Goal: Task Accomplishment & Management: Complete application form

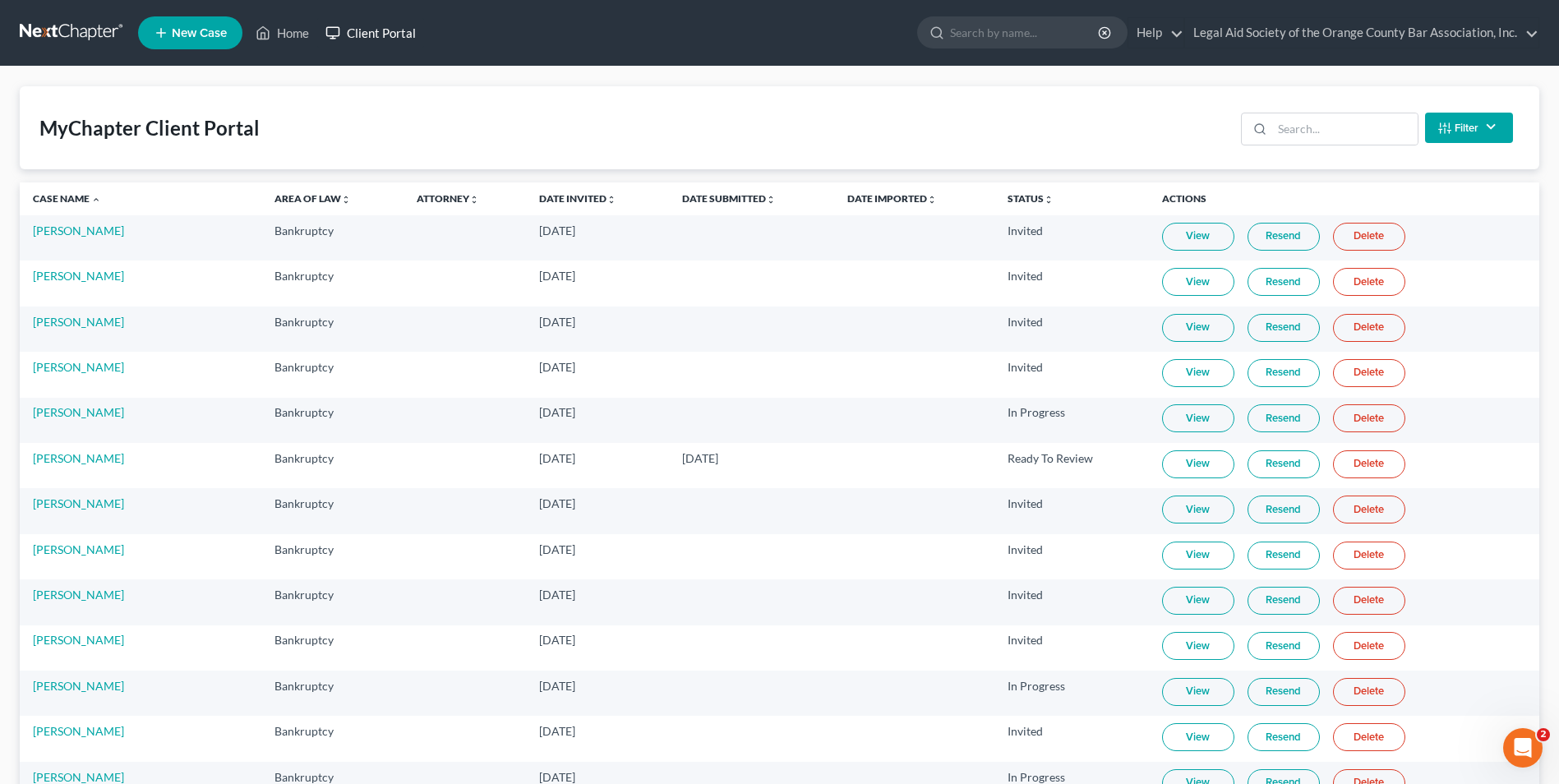
click at [395, 22] on link "Client Portal" at bounding box center [370, 32] width 107 height 29
click at [380, 35] on link "Client Portal" at bounding box center [370, 32] width 107 height 29
click at [1296, 130] on input "search" at bounding box center [1345, 128] width 145 height 31
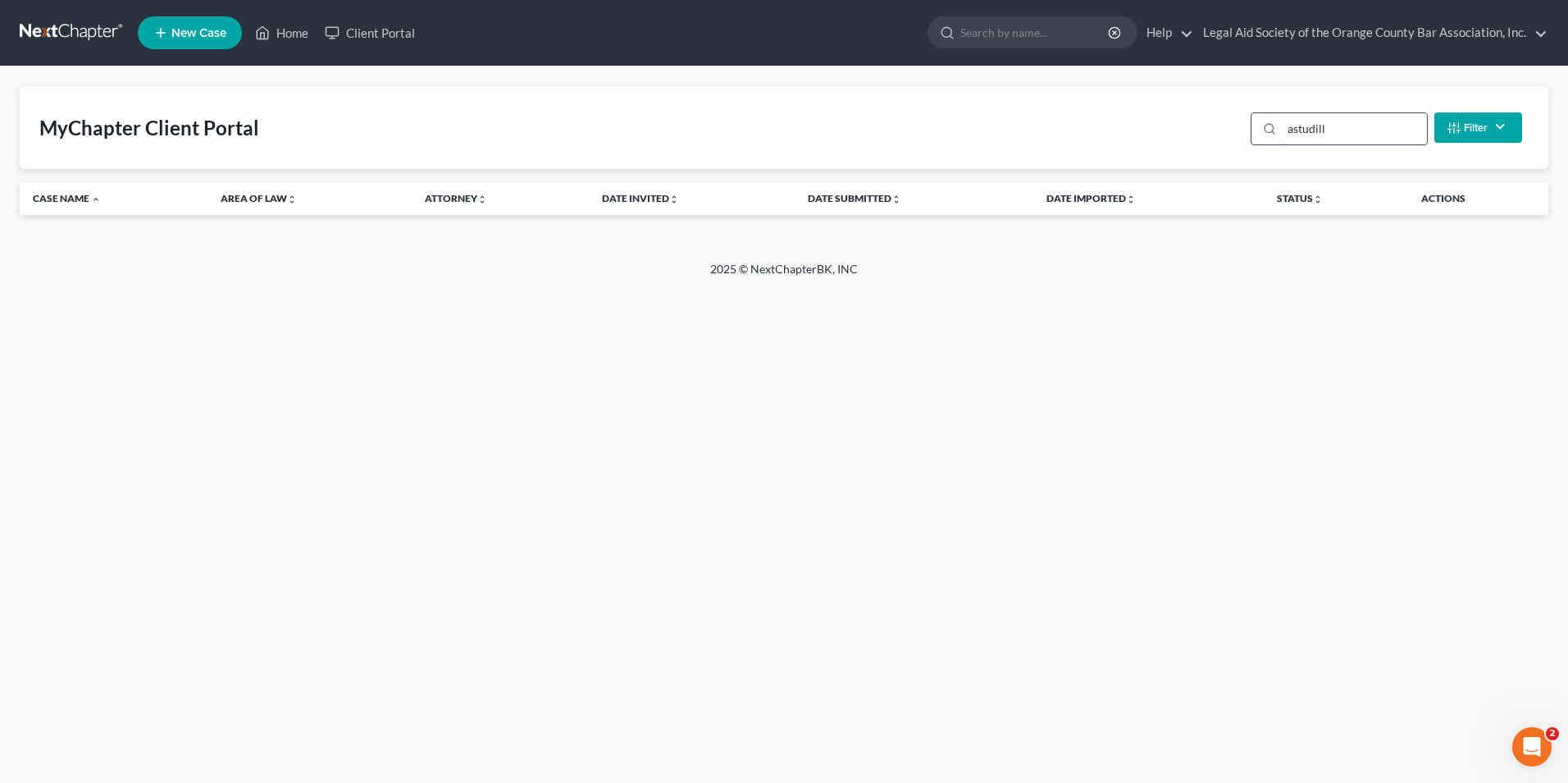
type input "[PERSON_NAME]"
drag, startPoint x: 1345, startPoint y: 117, endPoint x: 1278, endPoint y: 126, distance: 67.6
click at [1278, 126] on div "[PERSON_NAME]" at bounding box center [1339, 128] width 177 height 33
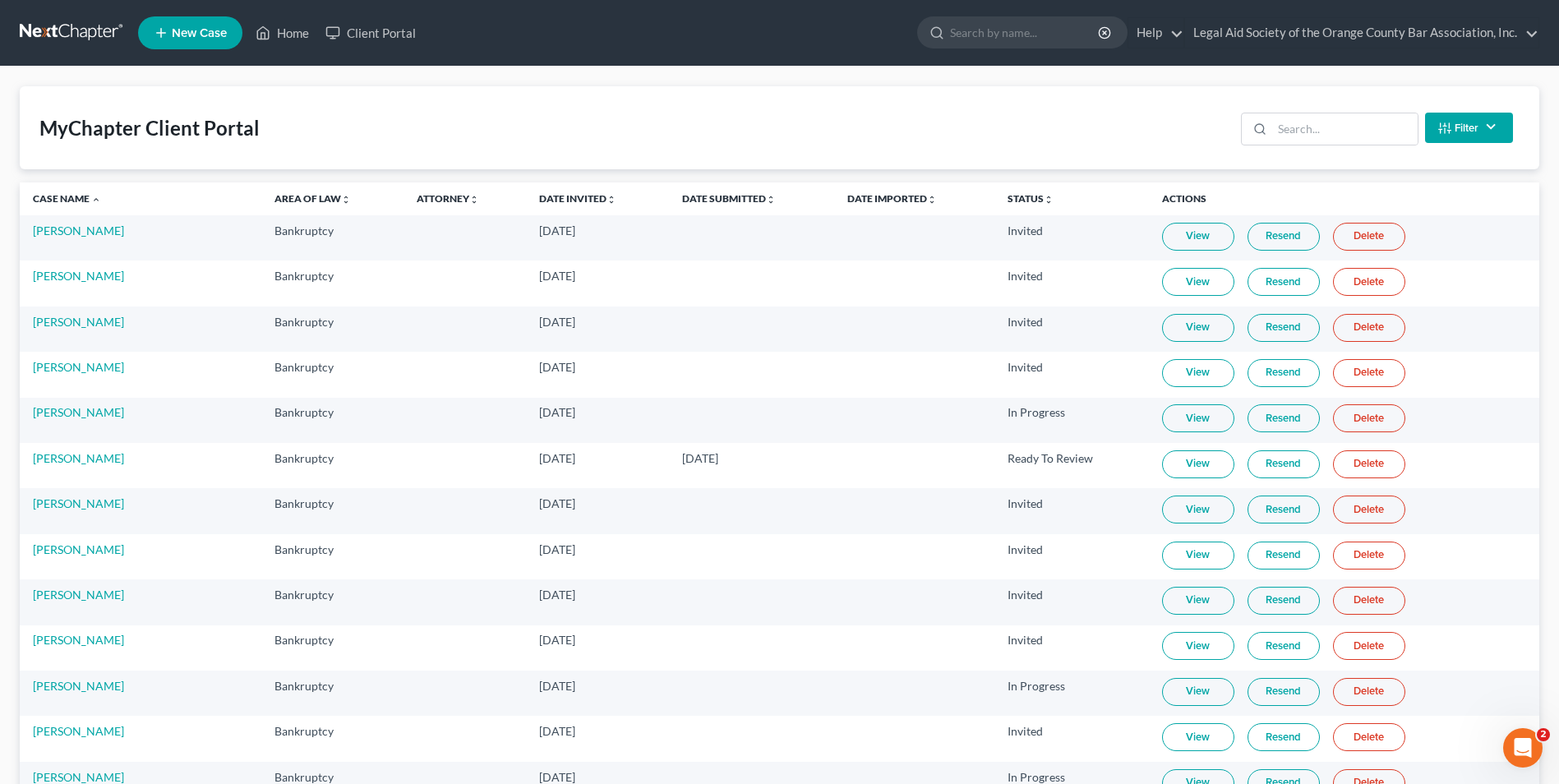
click at [174, 29] on span "New Case" at bounding box center [199, 34] width 55 height 12
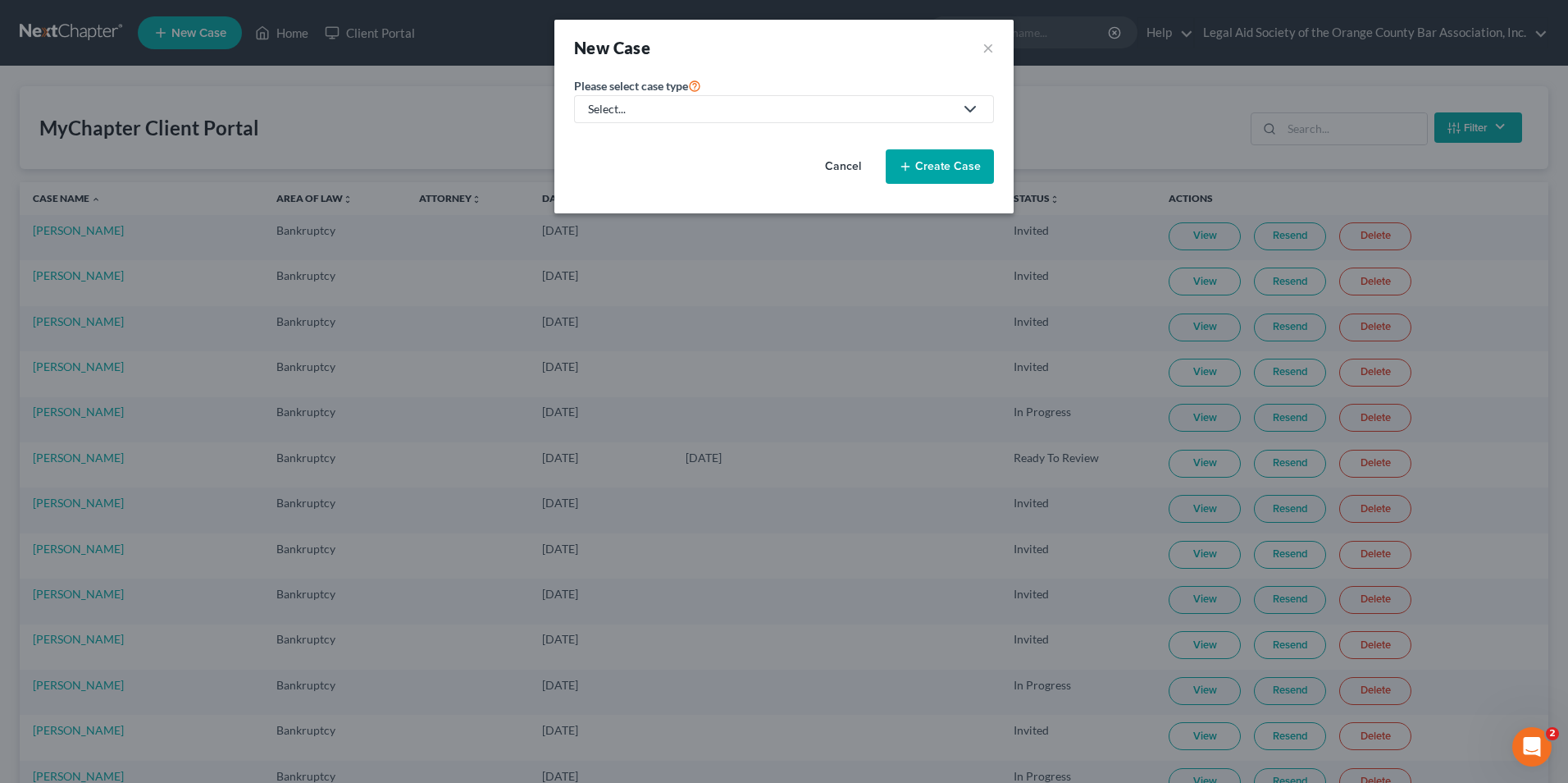
click at [639, 111] on div "Select..." at bounding box center [771, 109] width 366 height 17
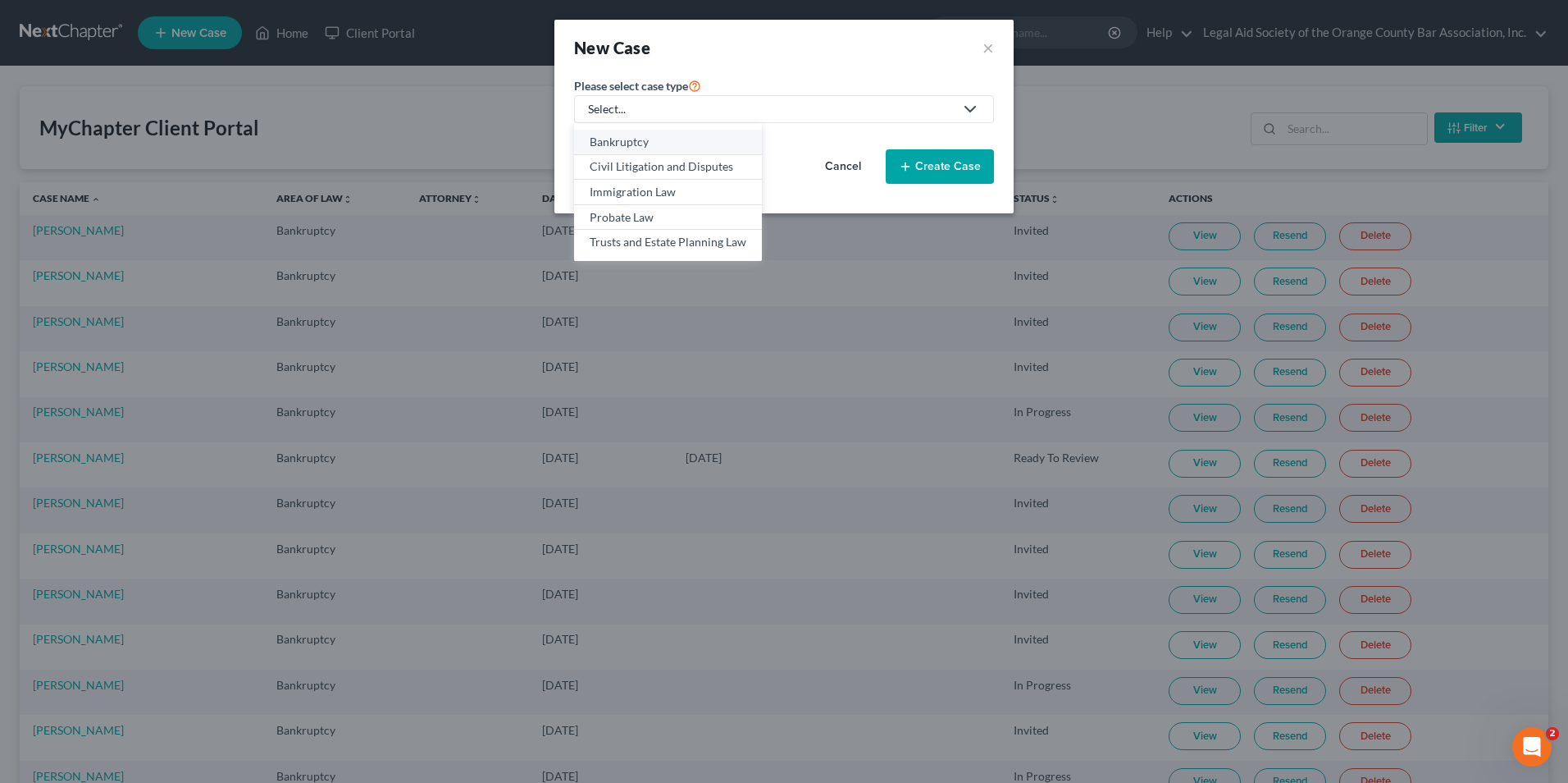
click at [631, 141] on div "Bankruptcy" at bounding box center [668, 142] width 157 height 17
select select "15"
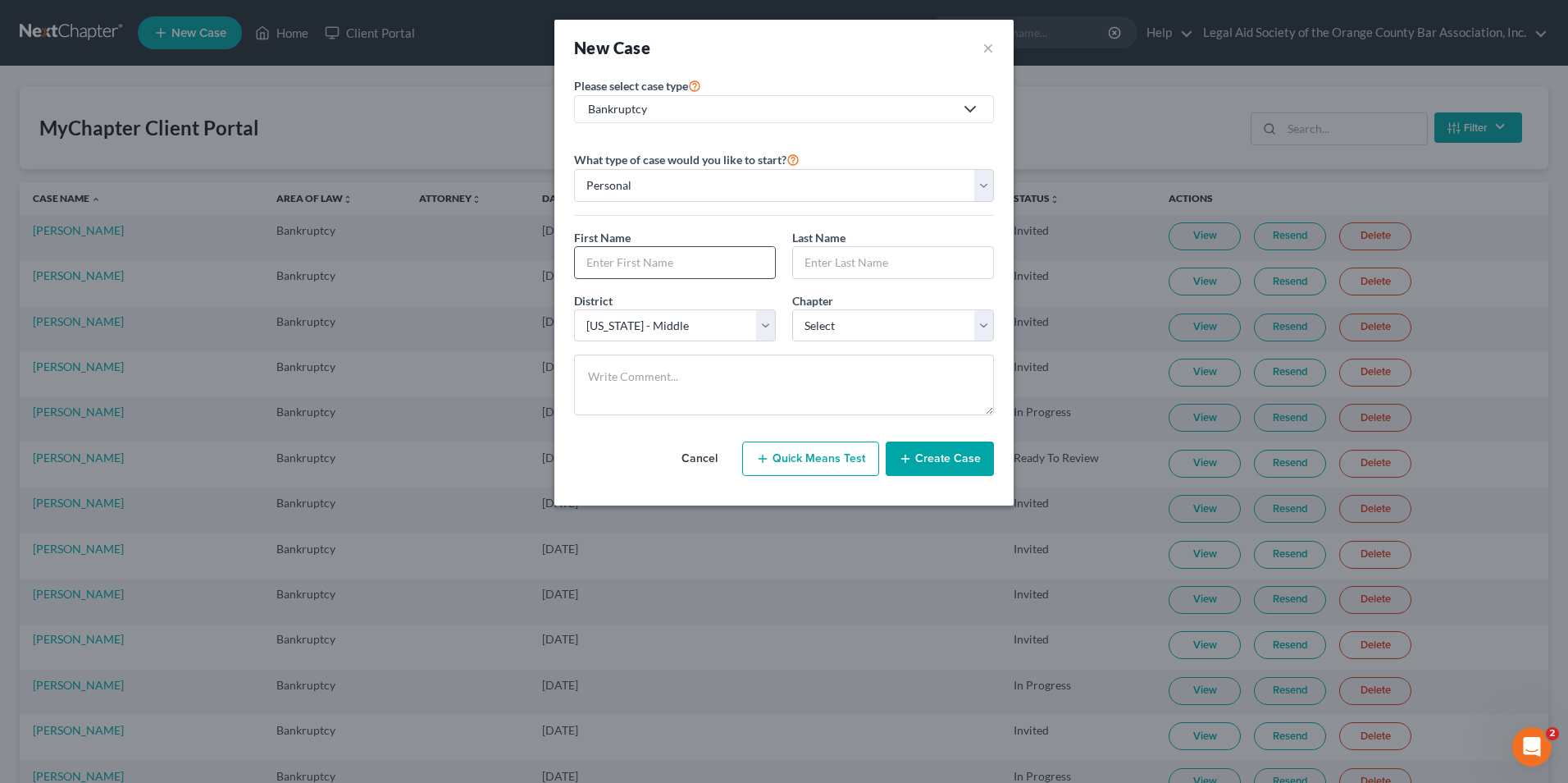
click at [709, 261] on input "text" at bounding box center [675, 262] width 200 height 31
click at [592, 265] on input "text" at bounding box center [675, 262] width 200 height 31
paste input "[PERSON_NAME] ("
type input "[PERSON_NAME] ("
click at [833, 270] on input "text" at bounding box center [893, 262] width 200 height 31
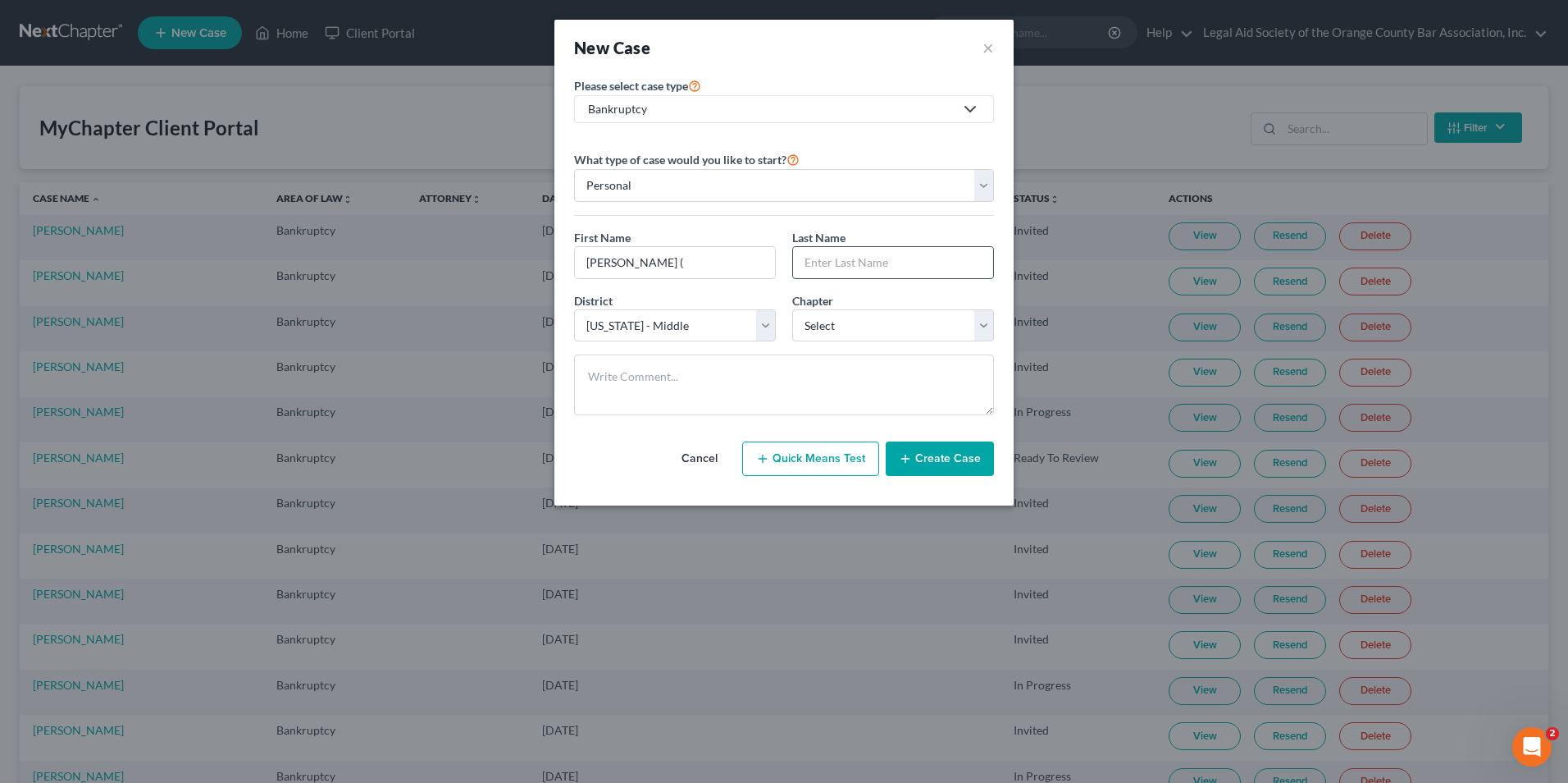
paste input "[PERSON_NAME] ("
type input "[PERSON_NAME] ("
drag, startPoint x: 622, startPoint y: 263, endPoint x: 760, endPoint y: 252, distance: 138.4
click at [760, 252] on input "[PERSON_NAME] (" at bounding box center [675, 262] width 200 height 31
type input "[PERSON_NAME]"
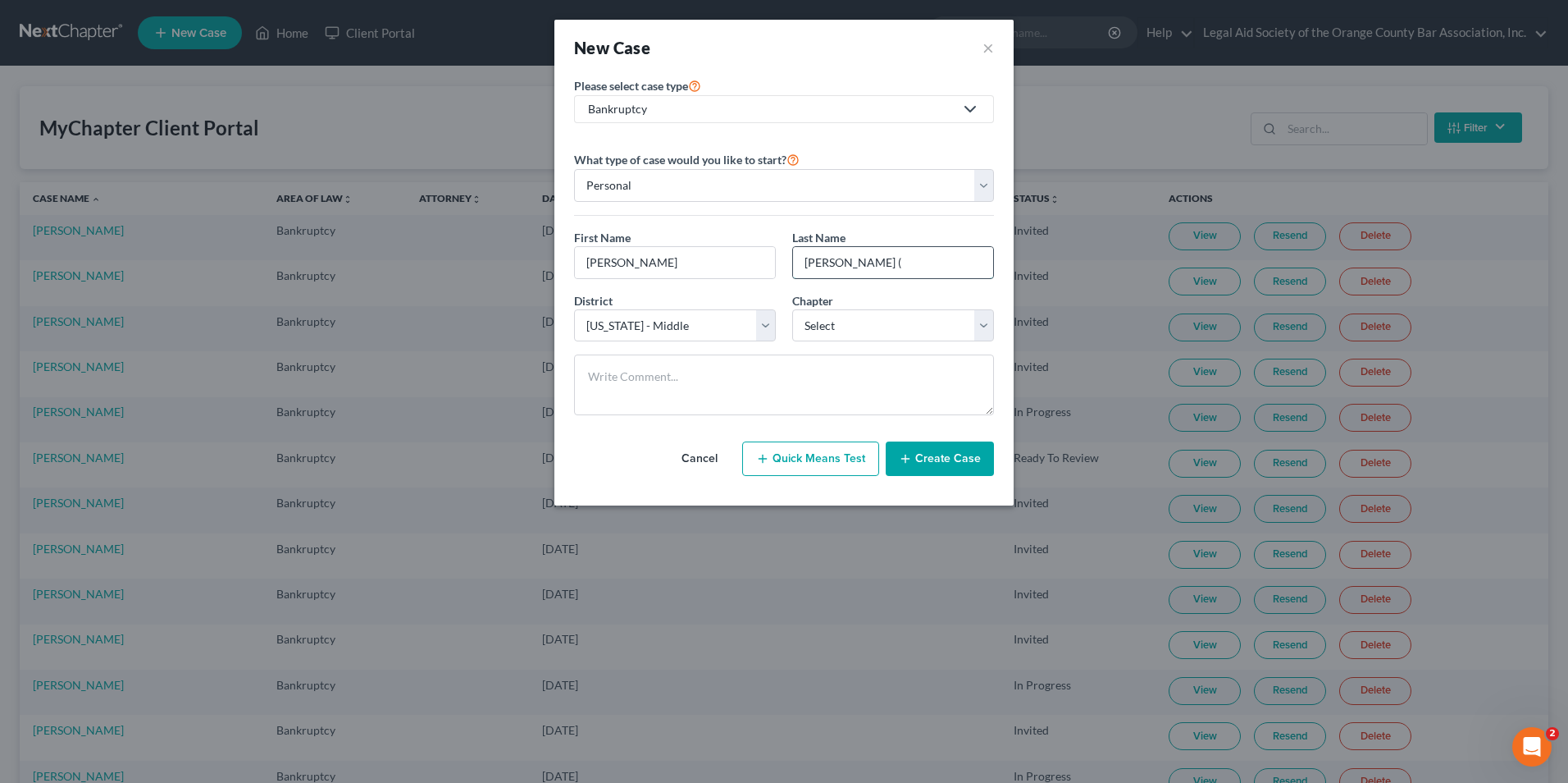
click at [891, 265] on input "[PERSON_NAME] (" at bounding box center [893, 262] width 200 height 31
drag, startPoint x: 887, startPoint y: 265, endPoint x: 918, endPoint y: 265, distance: 31.0
click at [918, 265] on input "[PERSON_NAME] (" at bounding box center [893, 262] width 200 height 31
drag, startPoint x: 839, startPoint y: 268, endPoint x: 687, endPoint y: 253, distance: 152.7
click at [687, 253] on div "First Name * [PERSON_NAME] Last Name * [PERSON_NAME]" at bounding box center [784, 260] width 436 height 63
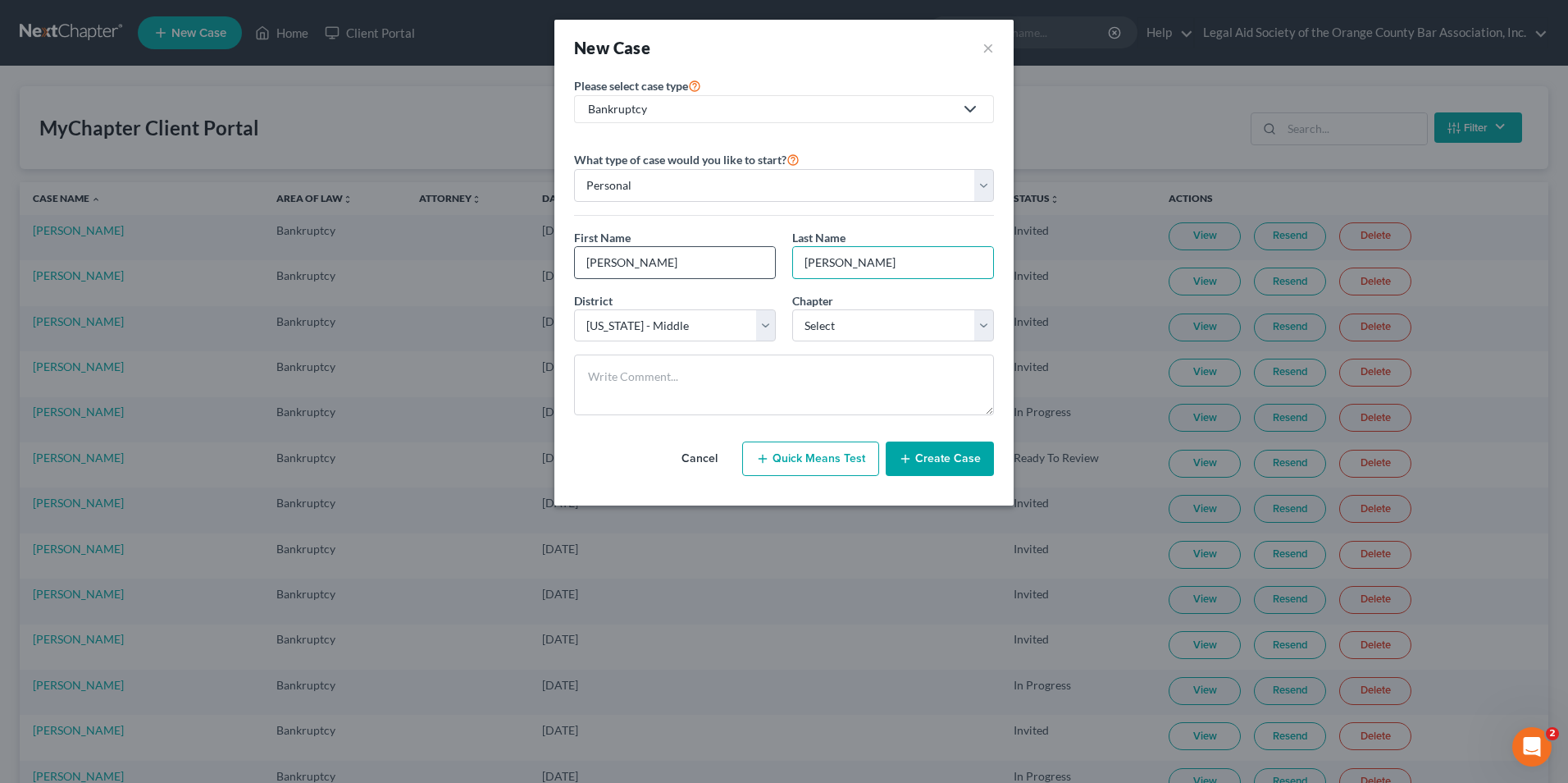
type input "[PERSON_NAME]"
click at [579, 266] on input "[PERSON_NAME]" at bounding box center [675, 262] width 200 height 31
drag, startPoint x: 580, startPoint y: 266, endPoint x: 563, endPoint y: 269, distance: 17.3
click at [563, 269] on div "Please select case type * Bankruptcy Bankruptcy Civil Litigation and Disputes I…" at bounding box center [784, 290] width 459 height 430
click at [810, 263] on input "[PERSON_NAME]" at bounding box center [893, 262] width 200 height 31
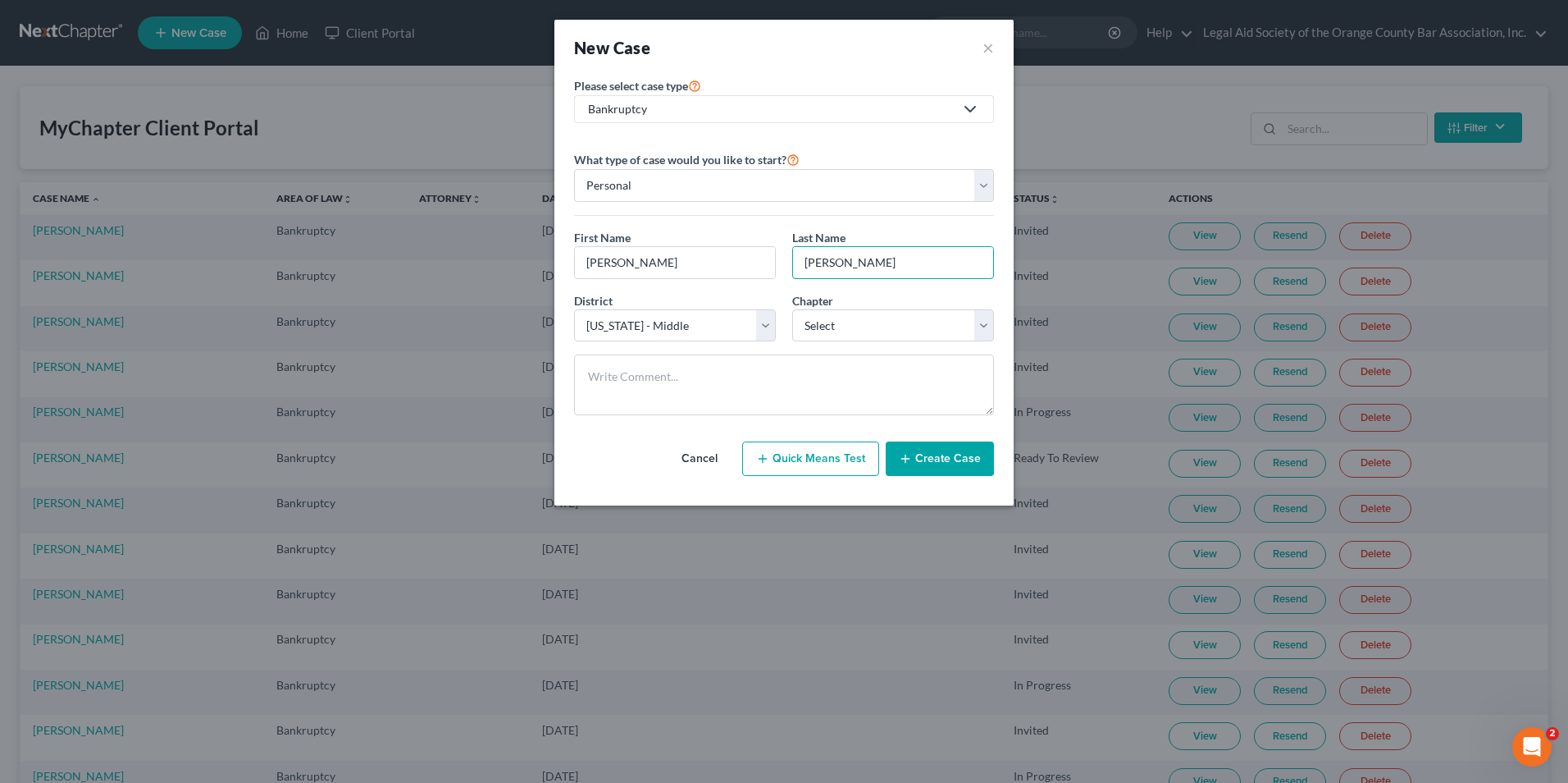
drag, startPoint x: 807, startPoint y: 264, endPoint x: 783, endPoint y: 265, distance: 24.0
click at [783, 265] on div "First Name * [PERSON_NAME] Last Name * [PERSON_NAME]" at bounding box center [784, 260] width 436 height 63
click at [822, 326] on select "Select 7 11 12 13" at bounding box center [893, 326] width 202 height 33
select select "0"
click at [792, 310] on select "Select 7 11 12 13" at bounding box center [893, 326] width 202 height 33
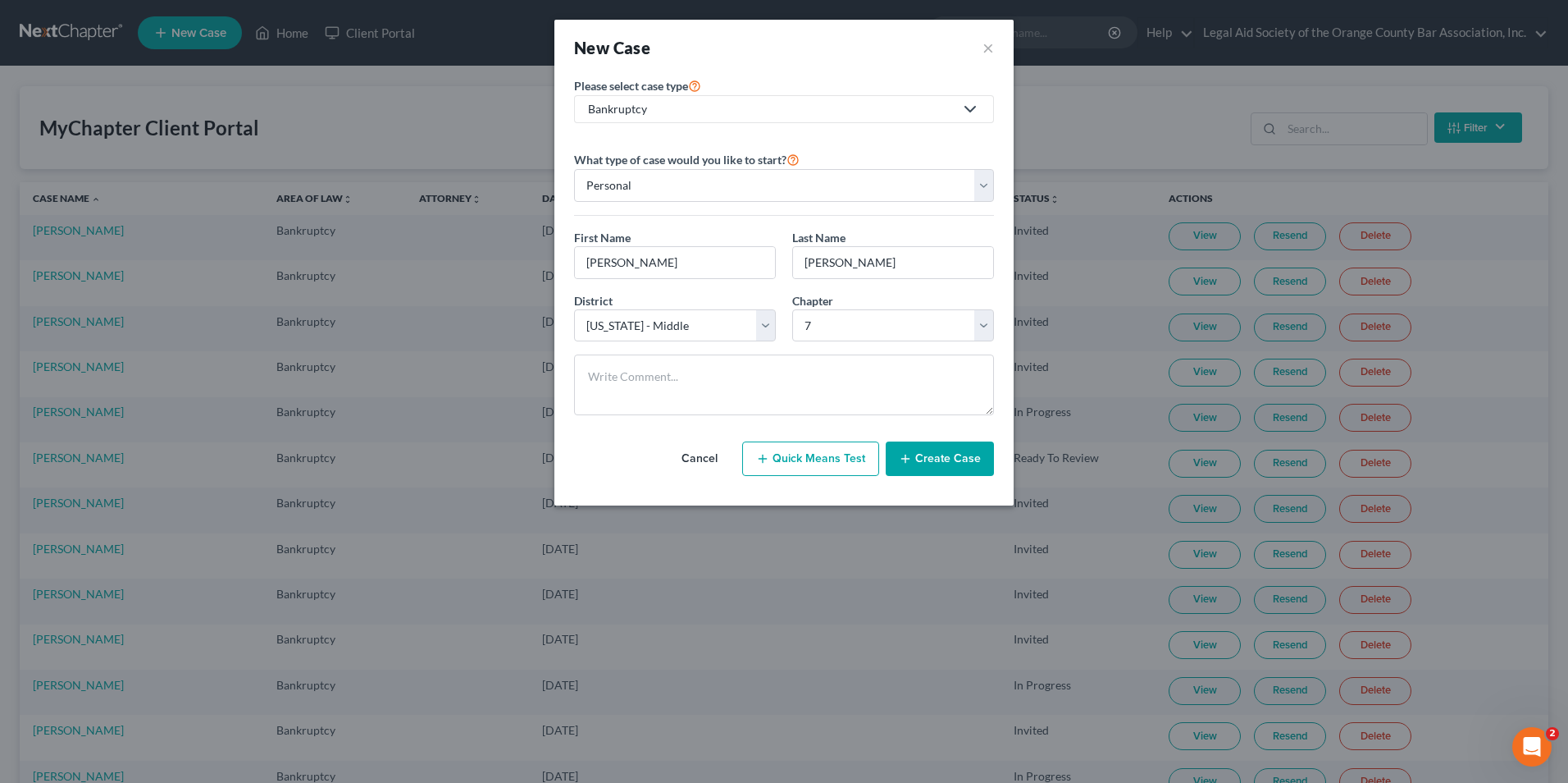
click at [961, 457] on button "Create Case" at bounding box center [939, 458] width 108 height 35
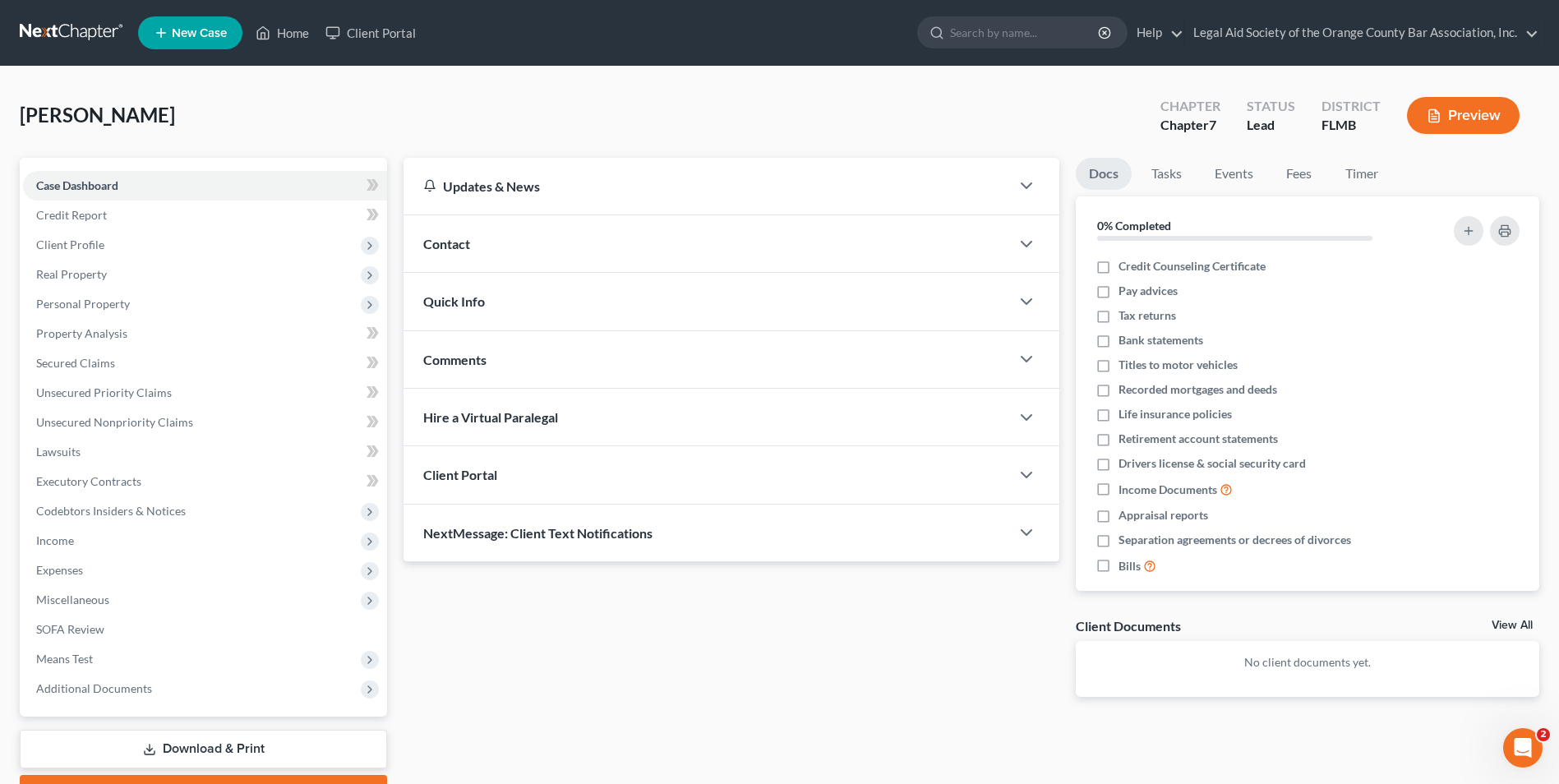
click at [544, 472] on div "Client Portal" at bounding box center [706, 475] width 606 height 57
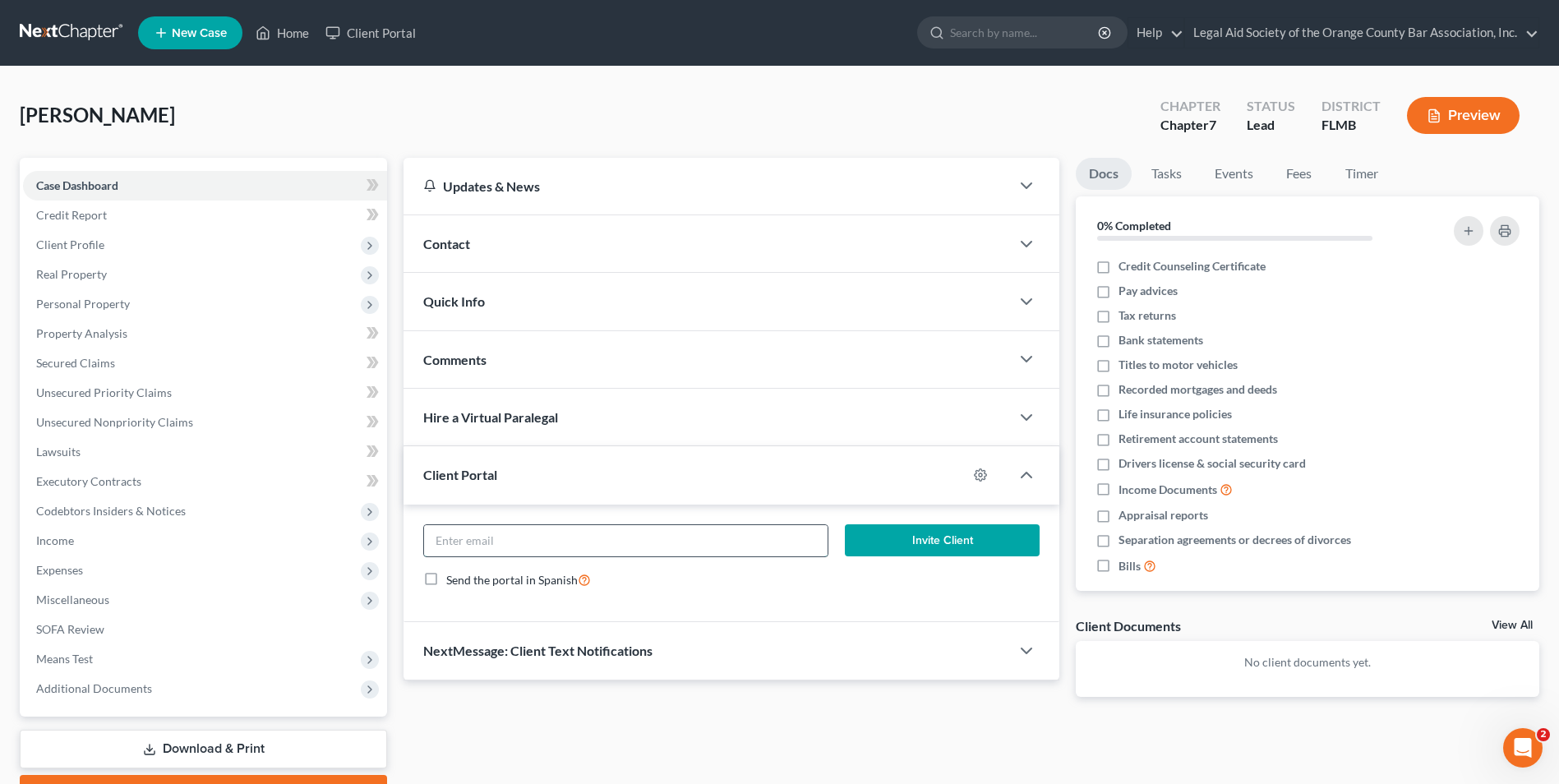
click at [523, 536] on input "email" at bounding box center [625, 540] width 403 height 31
click at [554, 548] on input "email" at bounding box center [625, 540] width 403 height 31
paste input "[EMAIL_ADDRESS][DOMAIN_NAME]"
type input "[EMAIL_ADDRESS][DOMAIN_NAME]"
click at [937, 541] on button "Invite Client" at bounding box center [942, 540] width 195 height 33
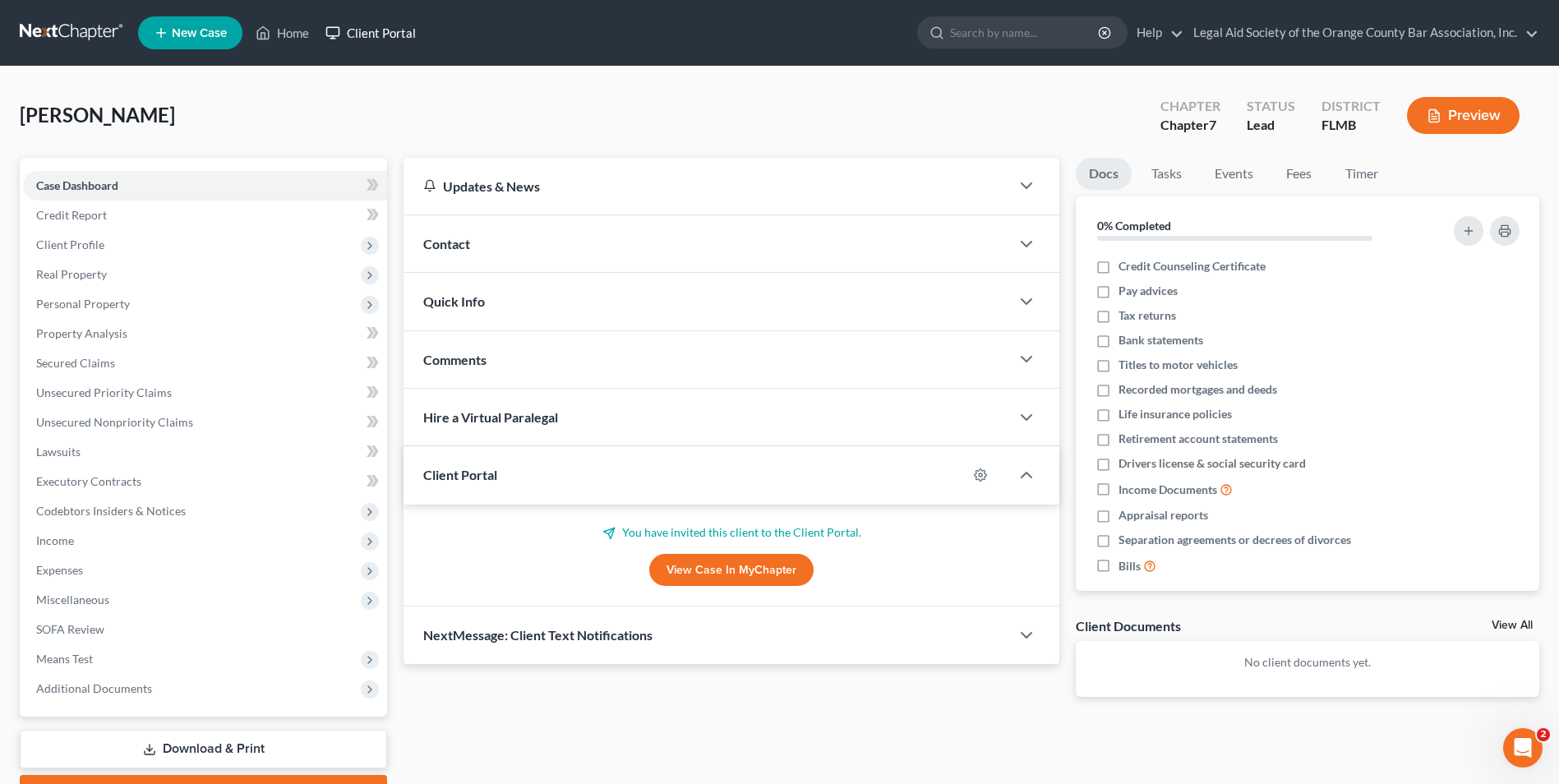
click at [371, 30] on link "Client Portal" at bounding box center [370, 32] width 107 height 29
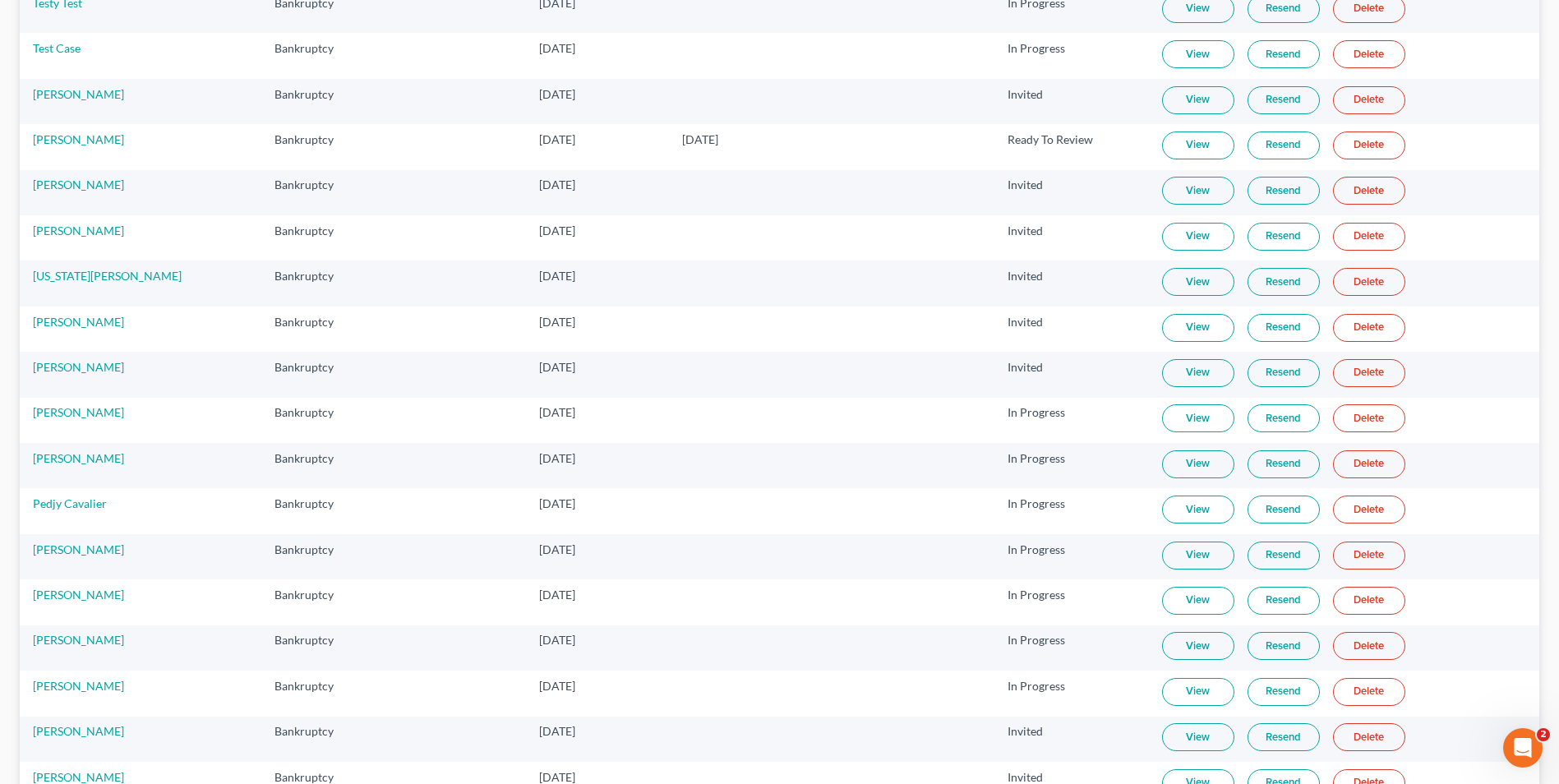
scroll to position [34, 0]
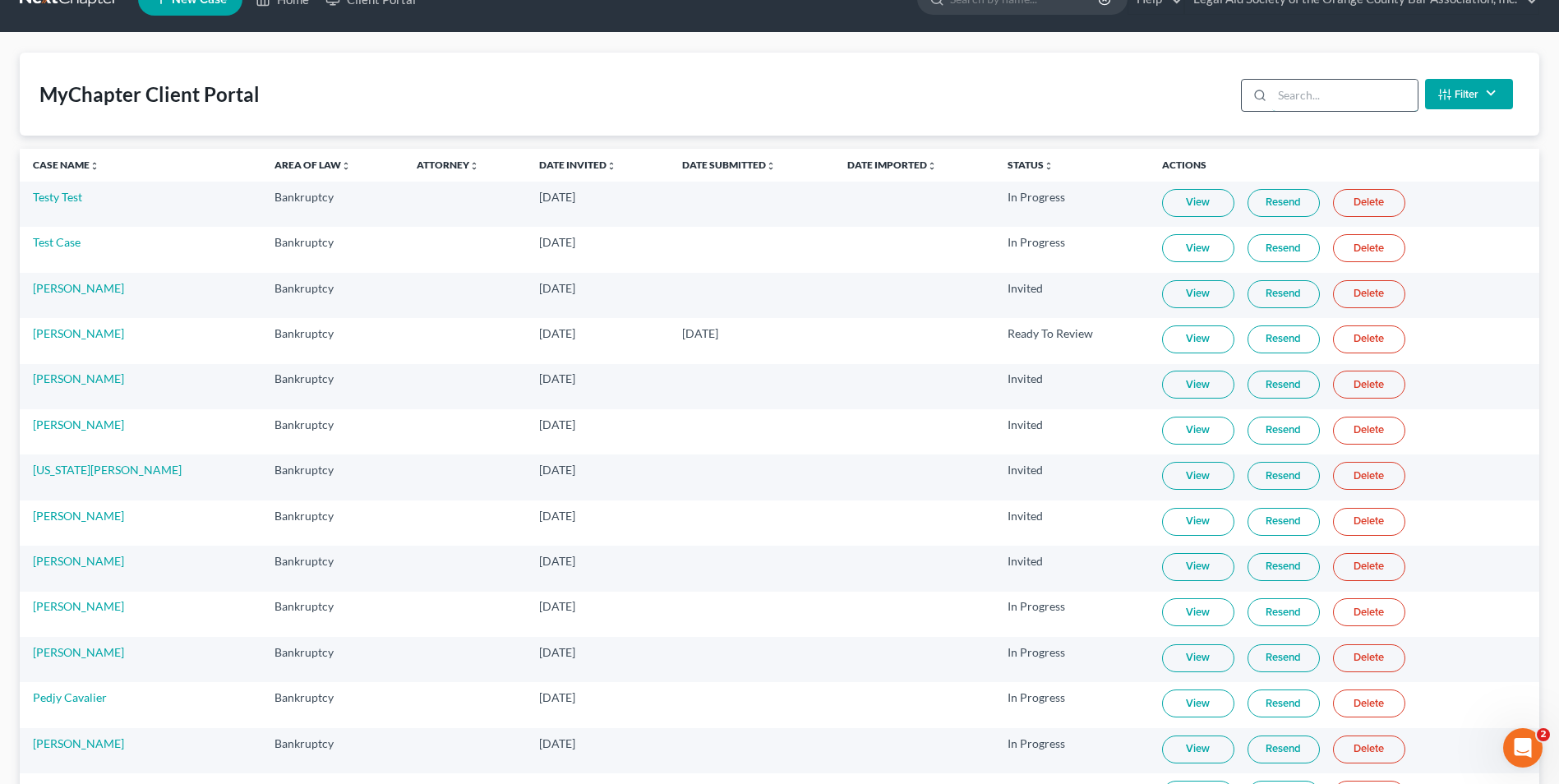
click at [1303, 92] on input "search" at bounding box center [1345, 95] width 145 height 31
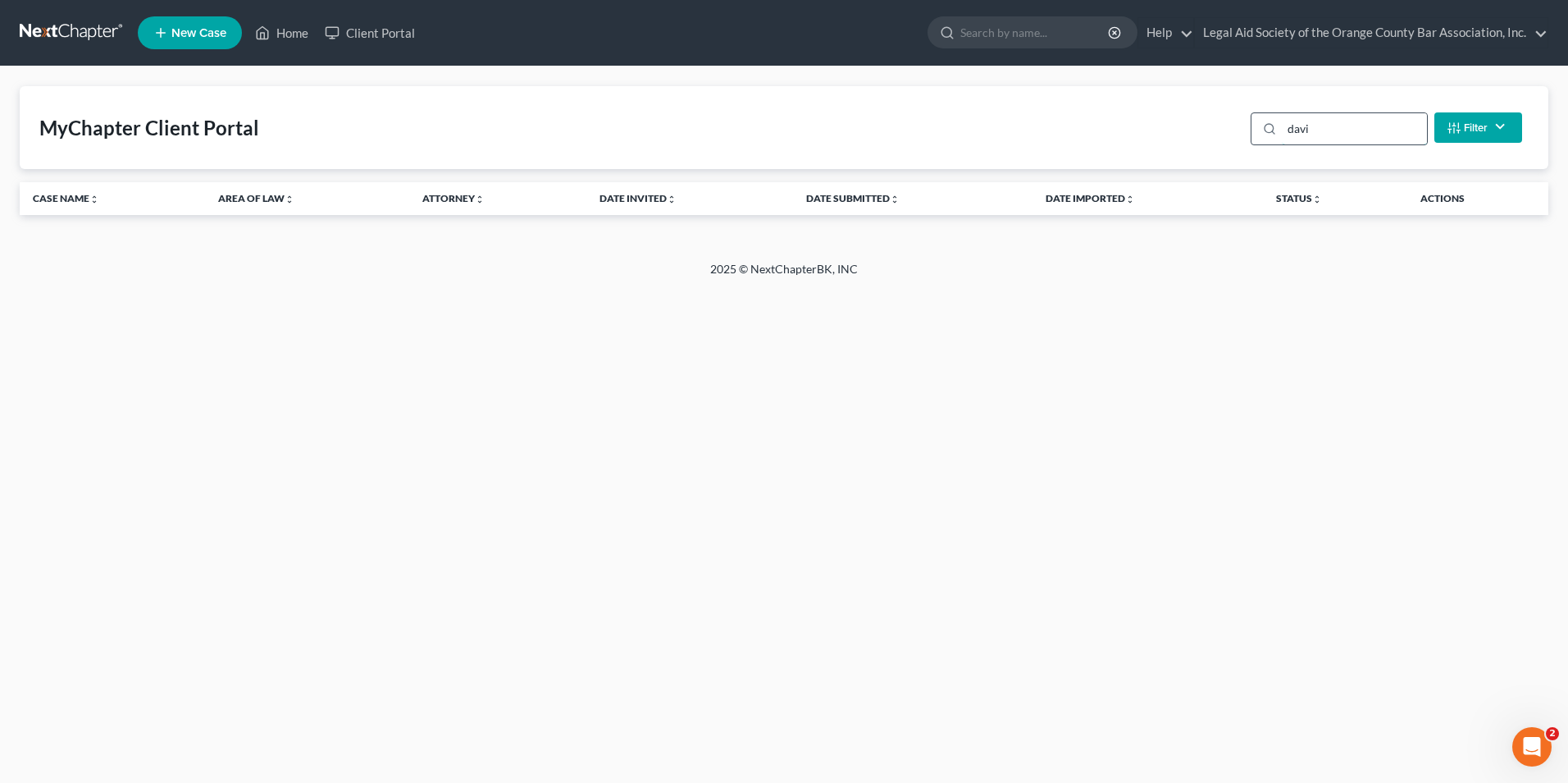
type input "[PERSON_NAME]"
drag, startPoint x: 1334, startPoint y: 134, endPoint x: 1239, endPoint y: 141, distance: 95.3
click at [1239, 141] on div "MyChapter Client Portal [PERSON_NAME] Filter Status Filter... Invited In Progre…" at bounding box center [784, 127] width 1528 height 83
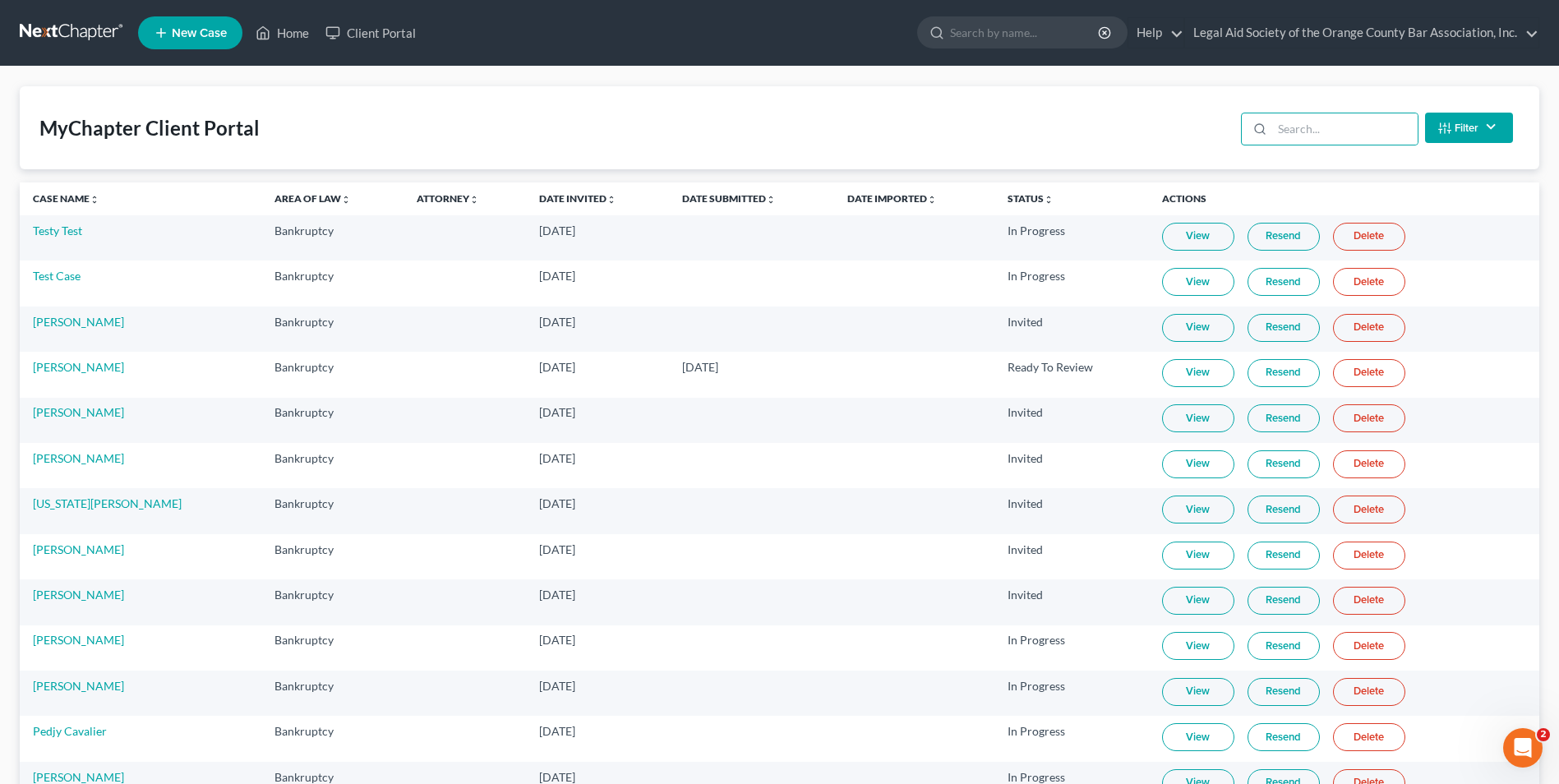
click at [201, 29] on span "New Case" at bounding box center [199, 34] width 55 height 12
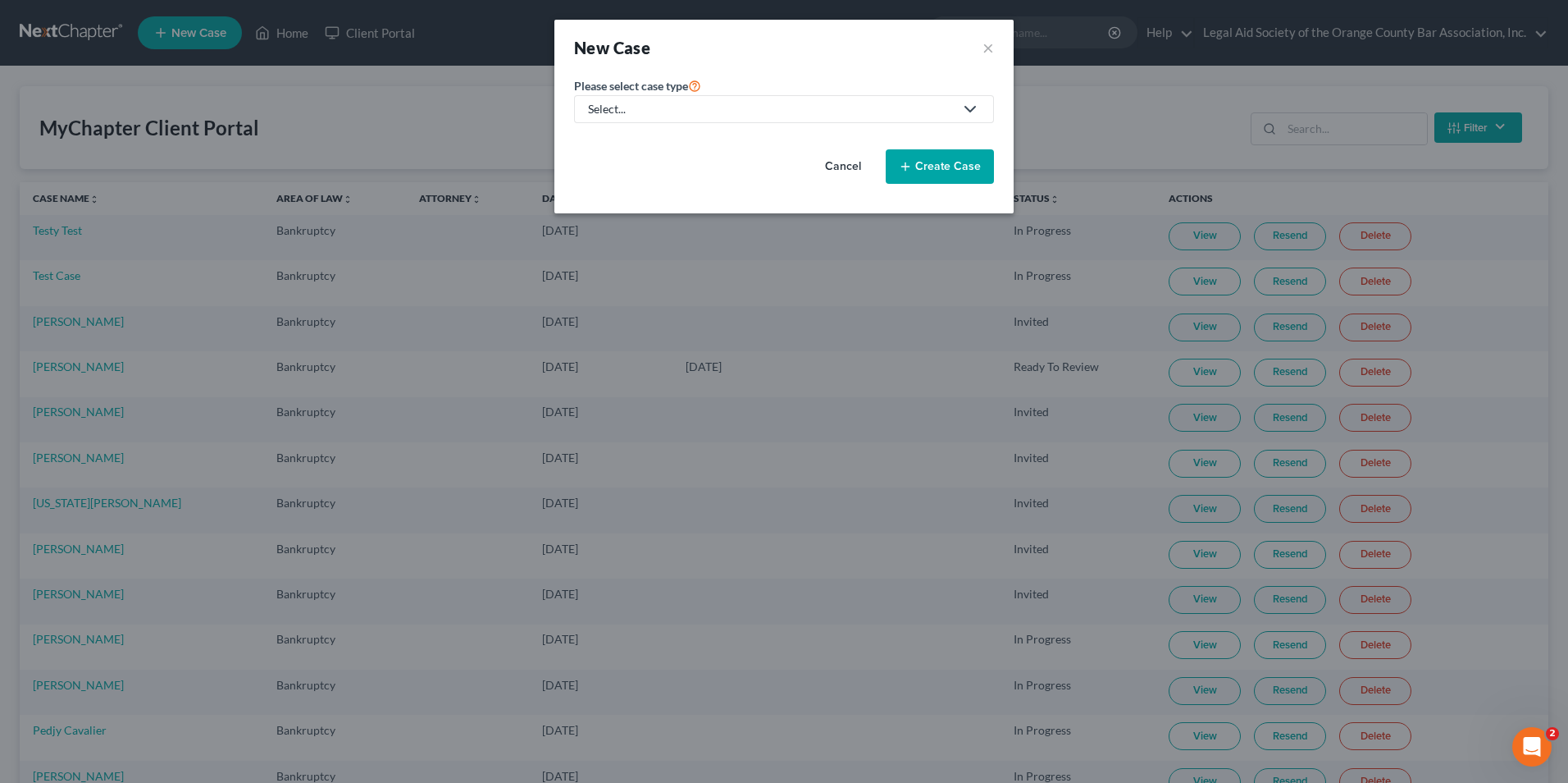
click at [656, 106] on div "Select..." at bounding box center [771, 109] width 366 height 17
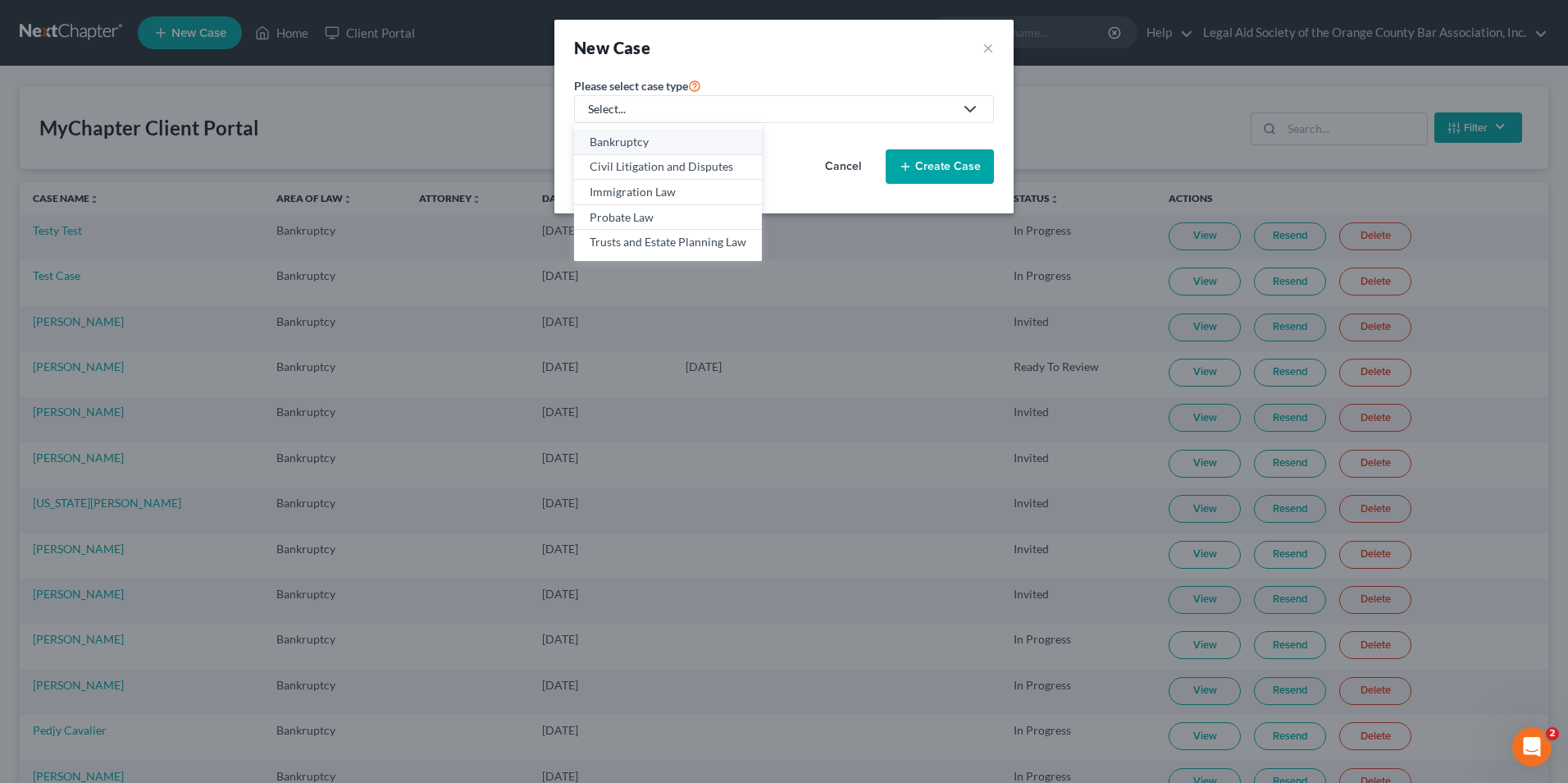
drag, startPoint x: 648, startPoint y: 136, endPoint x: 656, endPoint y: 138, distance: 8.2
click at [650, 136] on div "Bankruptcy" at bounding box center [668, 142] width 157 height 17
select select "15"
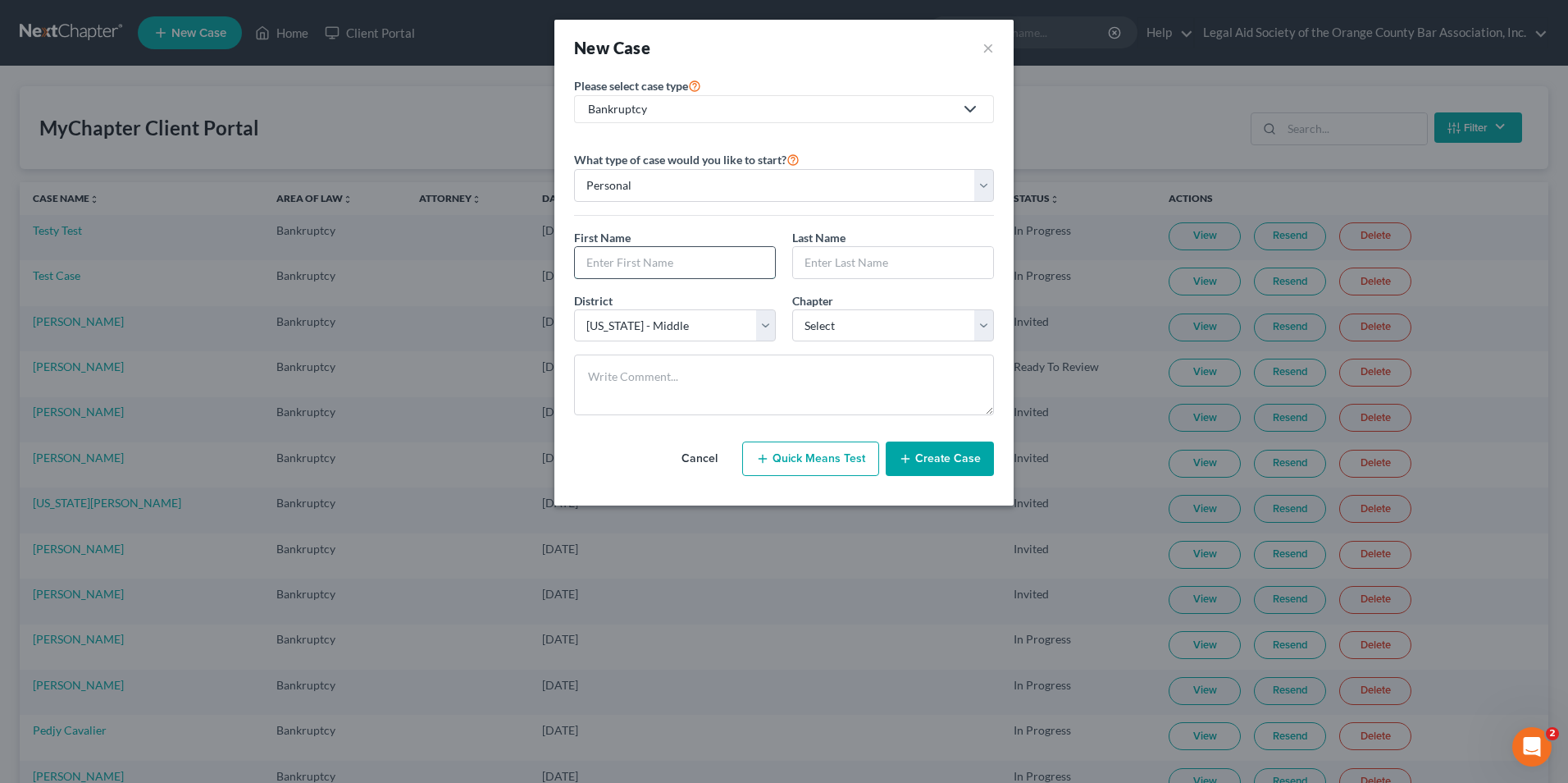
click at [630, 273] on input "text" at bounding box center [675, 262] width 200 height 31
click at [588, 268] on input "text" at bounding box center [675, 262] width 200 height 31
click at [615, 261] on input "text" at bounding box center [675, 262] width 200 height 31
paste input "[PERSON_NAME]"
type input "[PERSON_NAME]"
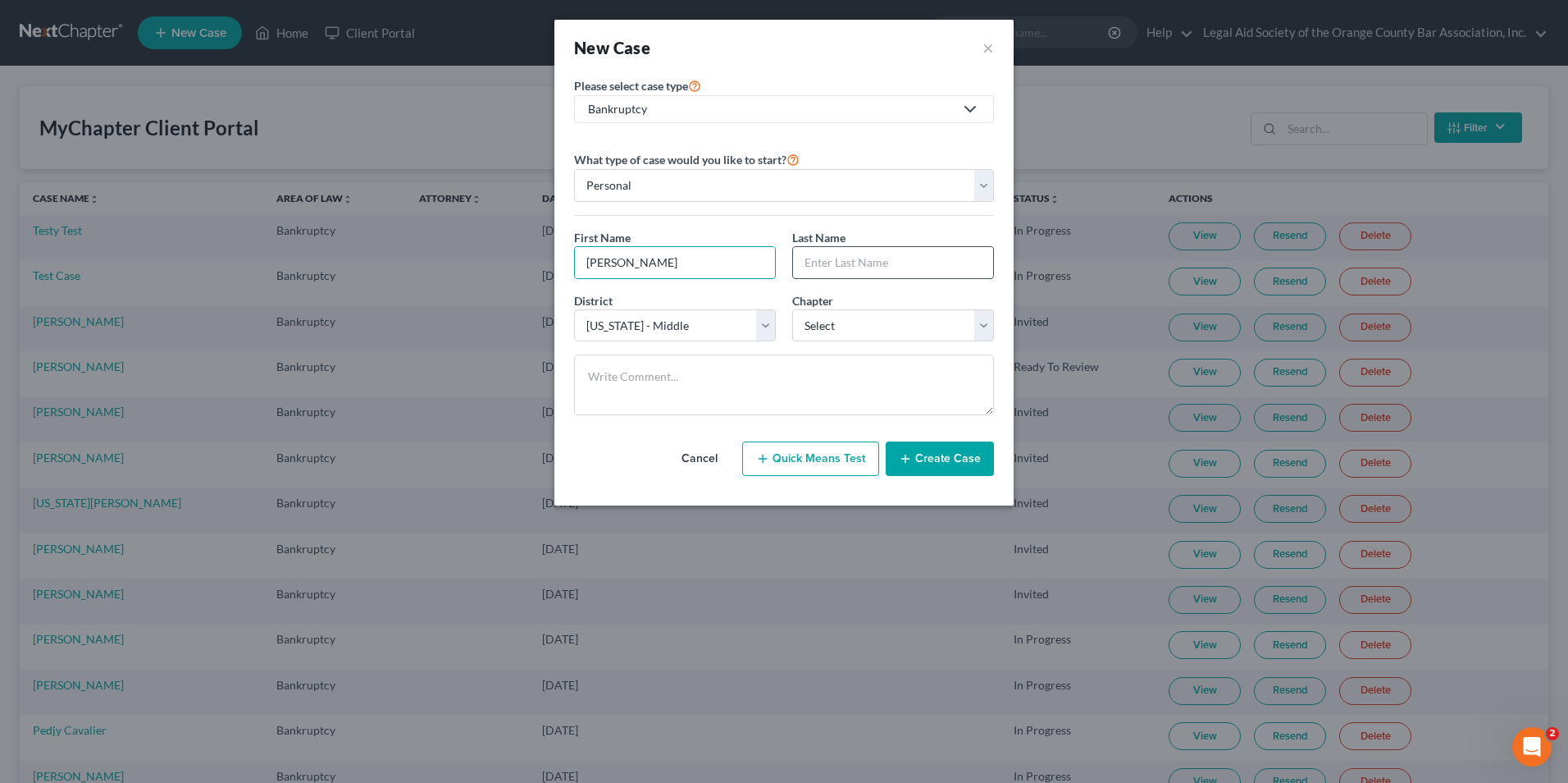
click at [830, 264] on input "text" at bounding box center [893, 262] width 200 height 31
paste input "[PERSON_NAME]"
type input "[PERSON_NAME]"
drag, startPoint x: 616, startPoint y: 267, endPoint x: 707, endPoint y: 265, distance: 91.0
click at [707, 265] on input "[PERSON_NAME]" at bounding box center [675, 262] width 200 height 31
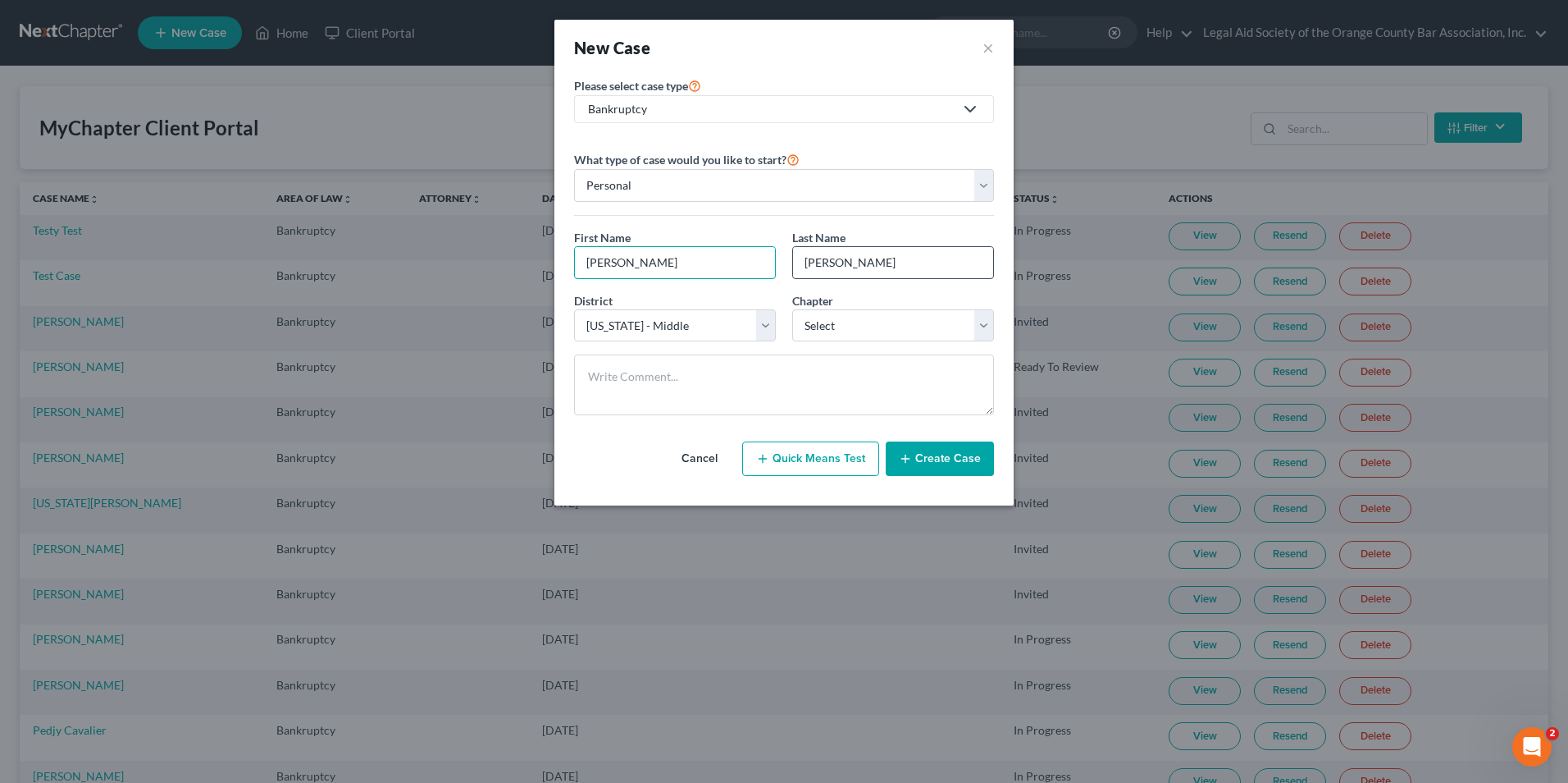
type input "[PERSON_NAME]"
drag, startPoint x: 850, startPoint y: 261, endPoint x: 771, endPoint y: 271, distance: 79.6
click at [771, 271] on div "First Name * [PERSON_NAME] Last Name * [PERSON_NAME]" at bounding box center [784, 260] width 436 height 63
type input "[PERSON_NAME]"
click at [574, 265] on div "[PERSON_NAME]" at bounding box center [675, 262] width 202 height 33
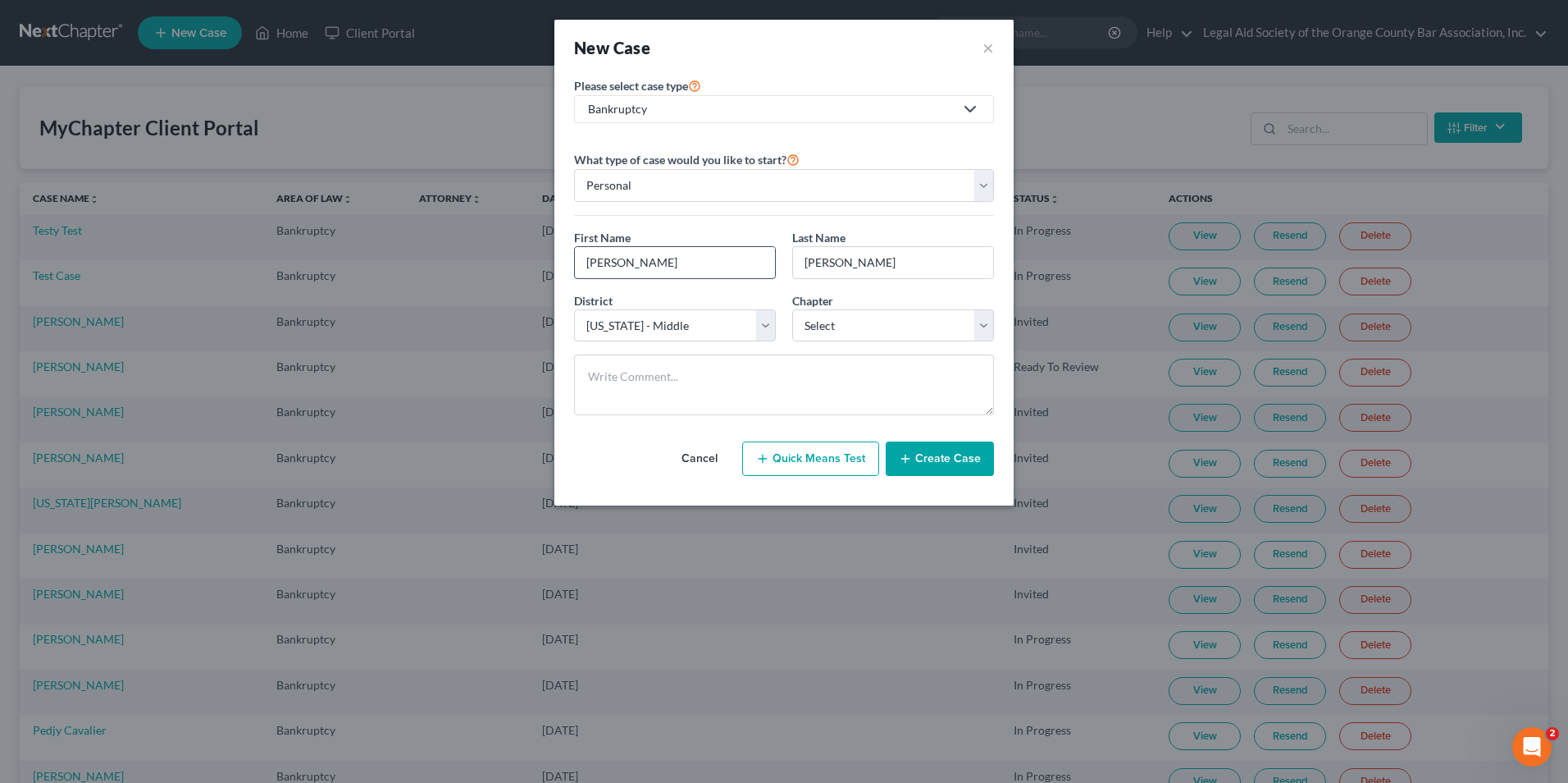
click at [581, 261] on input "[PERSON_NAME]" at bounding box center [675, 262] width 200 height 31
click at [575, 262] on input "[PERSON_NAME]" at bounding box center [675, 262] width 200 height 31
click at [839, 325] on select "Select 7 11 12 13" at bounding box center [893, 326] width 202 height 33
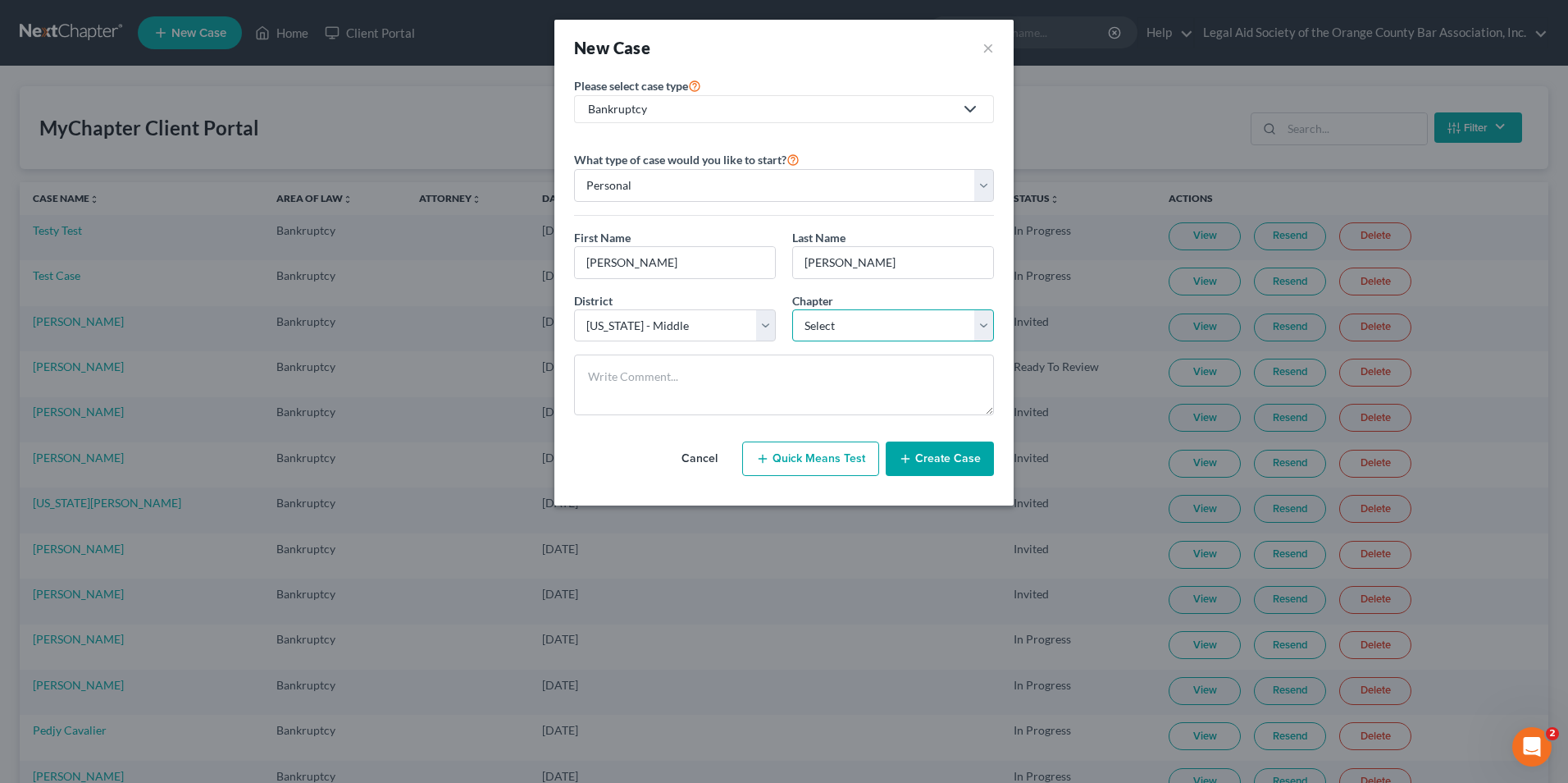
select select "0"
click at [792, 310] on select "Select 7 11 12 13" at bounding box center [893, 326] width 202 height 33
click at [930, 457] on button "Create Case" at bounding box center [939, 458] width 108 height 35
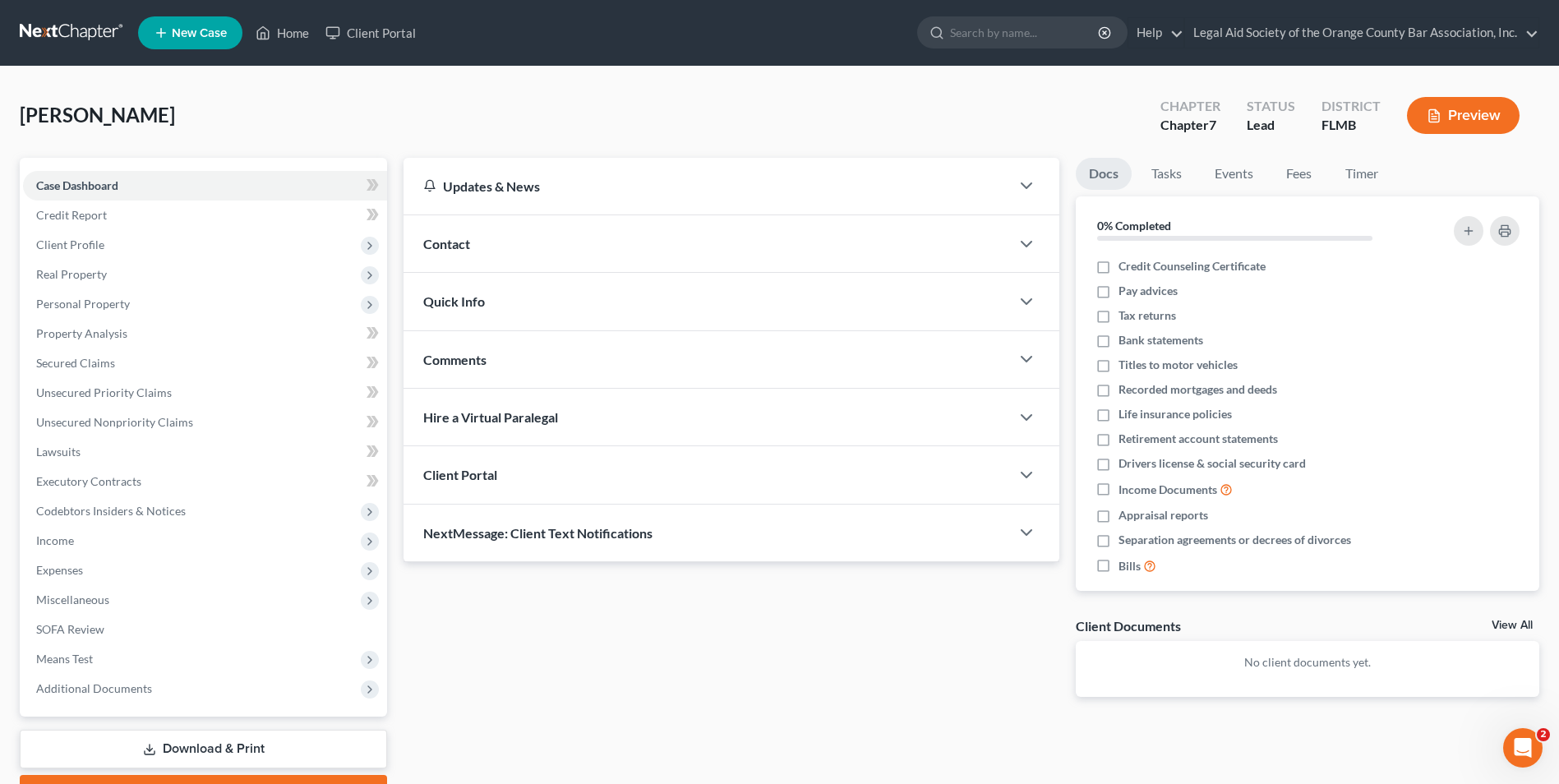
click at [479, 480] on span "Client Portal" at bounding box center [460, 475] width 74 height 16
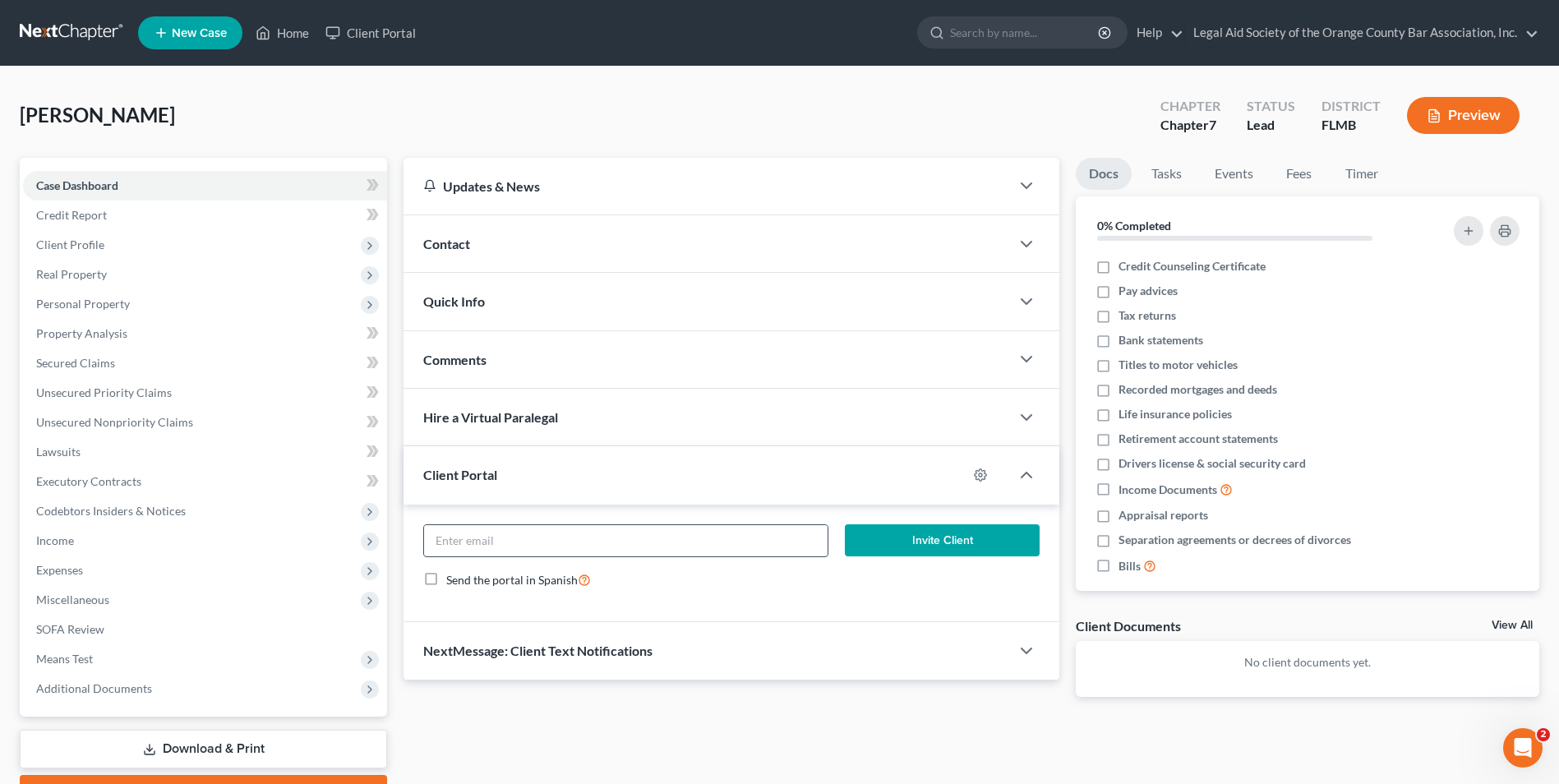
click at [520, 550] on input "email" at bounding box center [625, 540] width 403 height 31
click at [452, 546] on input "email" at bounding box center [625, 540] width 403 height 31
paste input "[EMAIL_ADDRESS][DOMAIN_NAME]"
type input "[EMAIL_ADDRESS][DOMAIN_NAME]"
click at [958, 541] on button "Invite Client" at bounding box center [942, 540] width 195 height 33
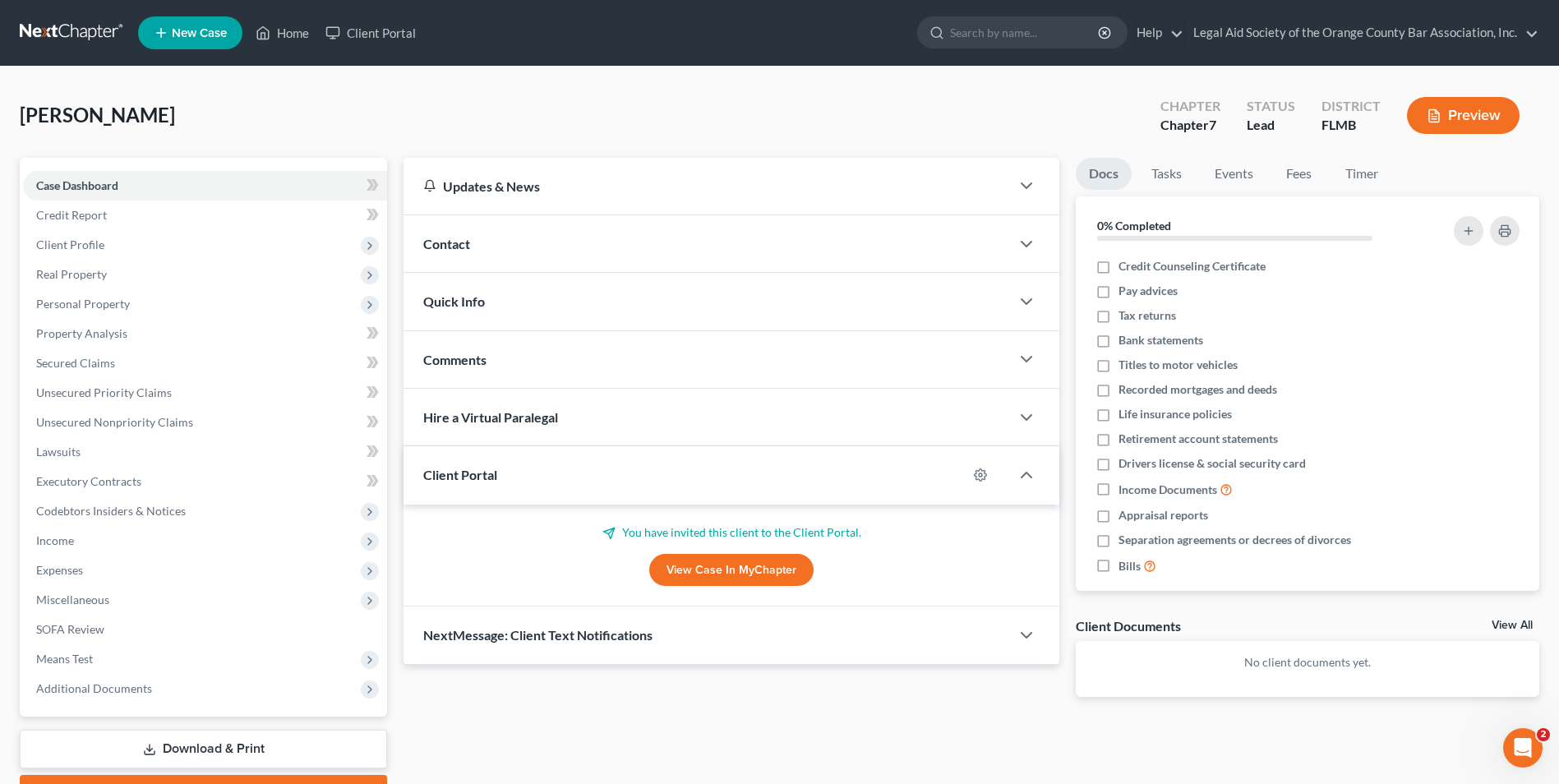
click at [896, 114] on div "[PERSON_NAME] Upgraded Chapter Chapter 7 Status Lead District [GEOGRAPHIC_DATA]…" at bounding box center [779, 121] width 1520 height 72
